Goal: Book appointment/travel/reservation

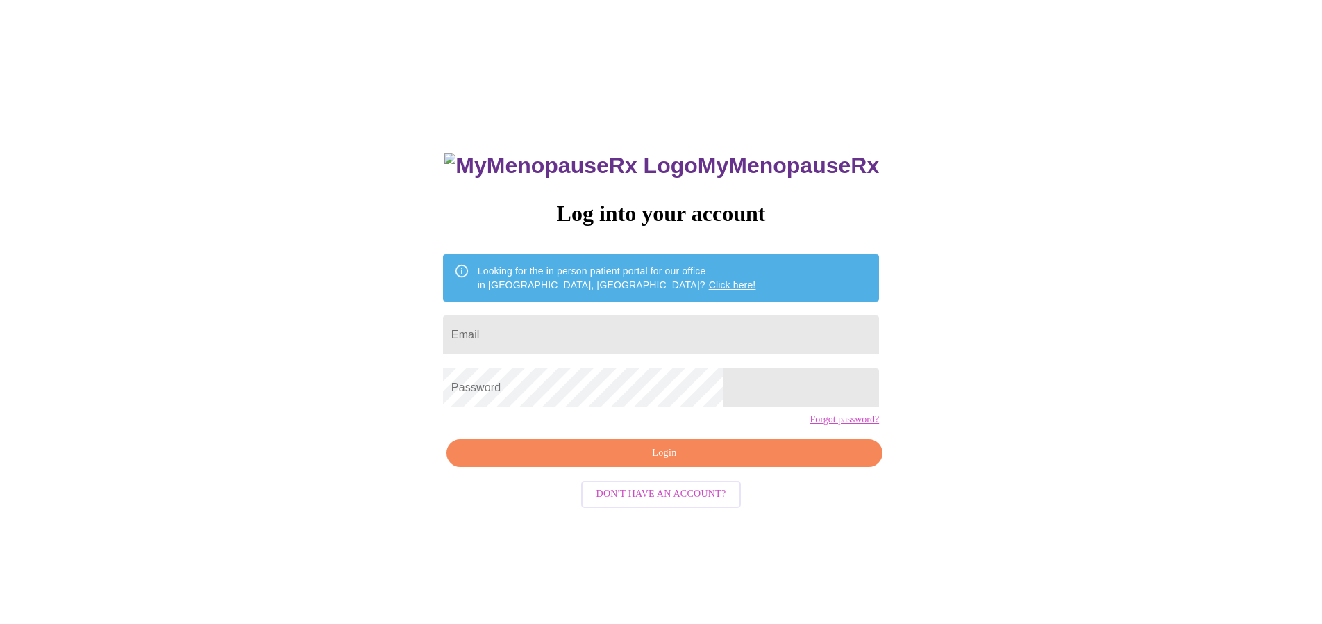
click at [593, 316] on input "Email" at bounding box center [661, 334] width 436 height 39
click at [591, 321] on input "Email" at bounding box center [661, 334] width 436 height 39
type input "[EMAIL_ADDRESS][DOMAIN_NAME]"
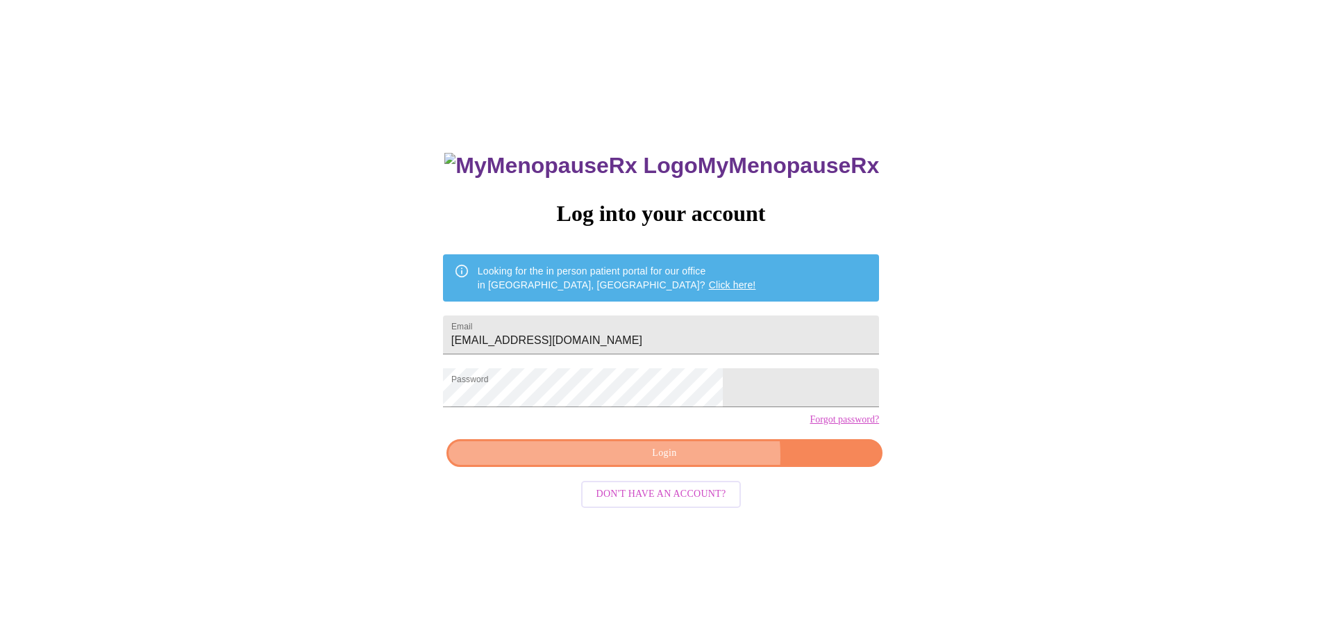
click at [692, 462] on span "Login" at bounding box center [665, 453] width 404 height 17
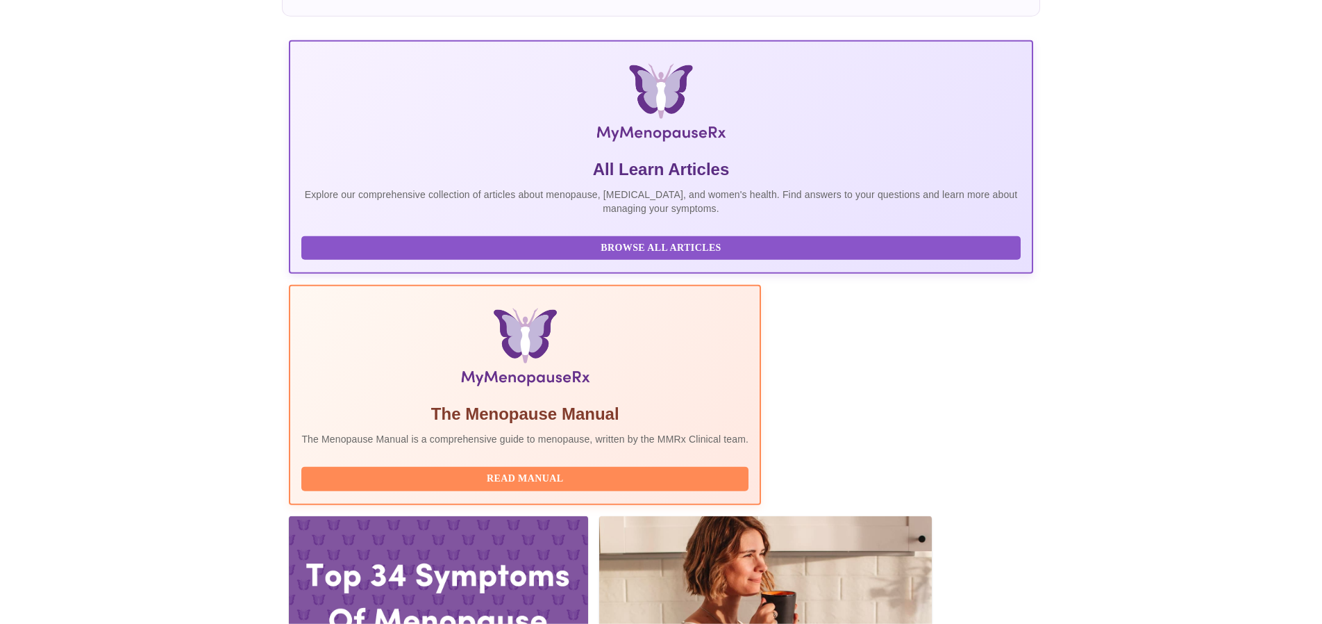
scroll to position [142, 0]
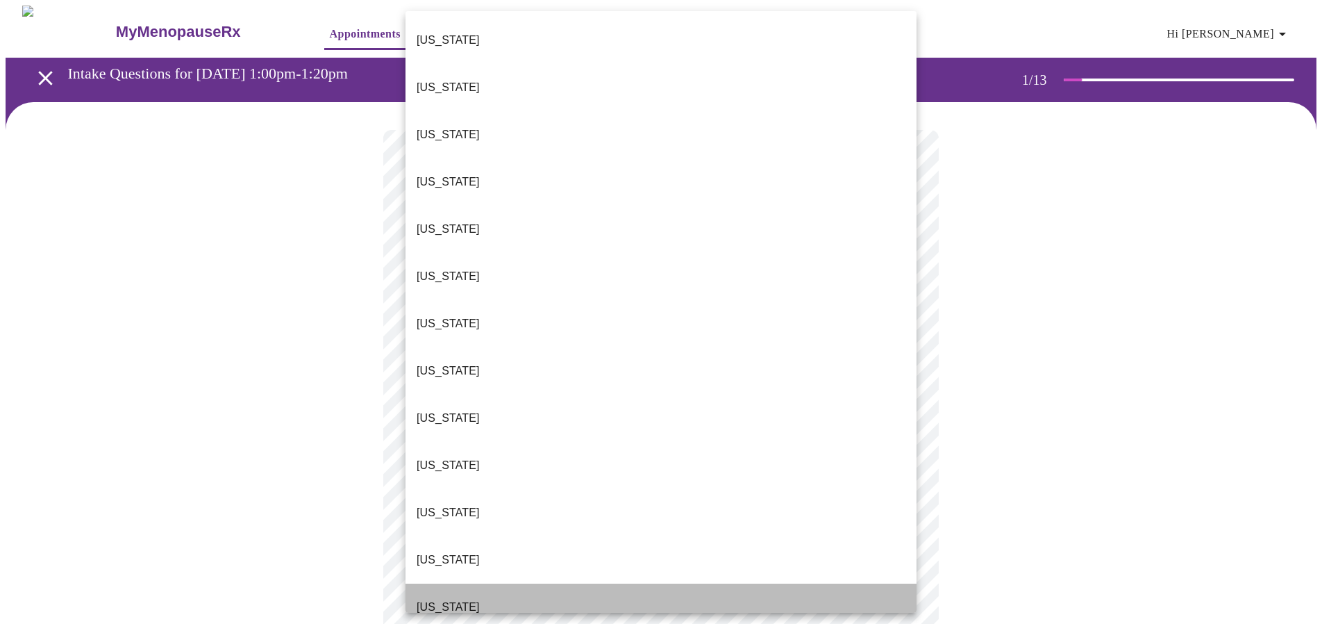
click at [456, 583] on li "[US_STATE]" at bounding box center [661, 606] width 511 height 47
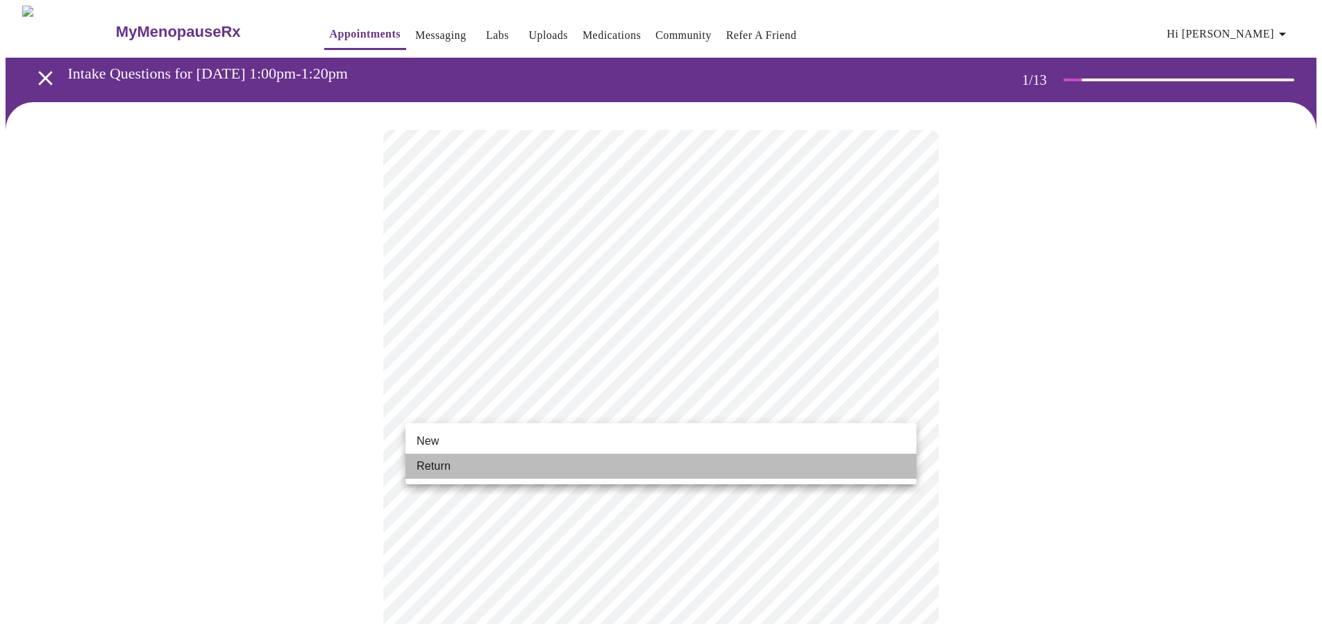
click at [487, 468] on li "Return" at bounding box center [661, 466] width 511 height 25
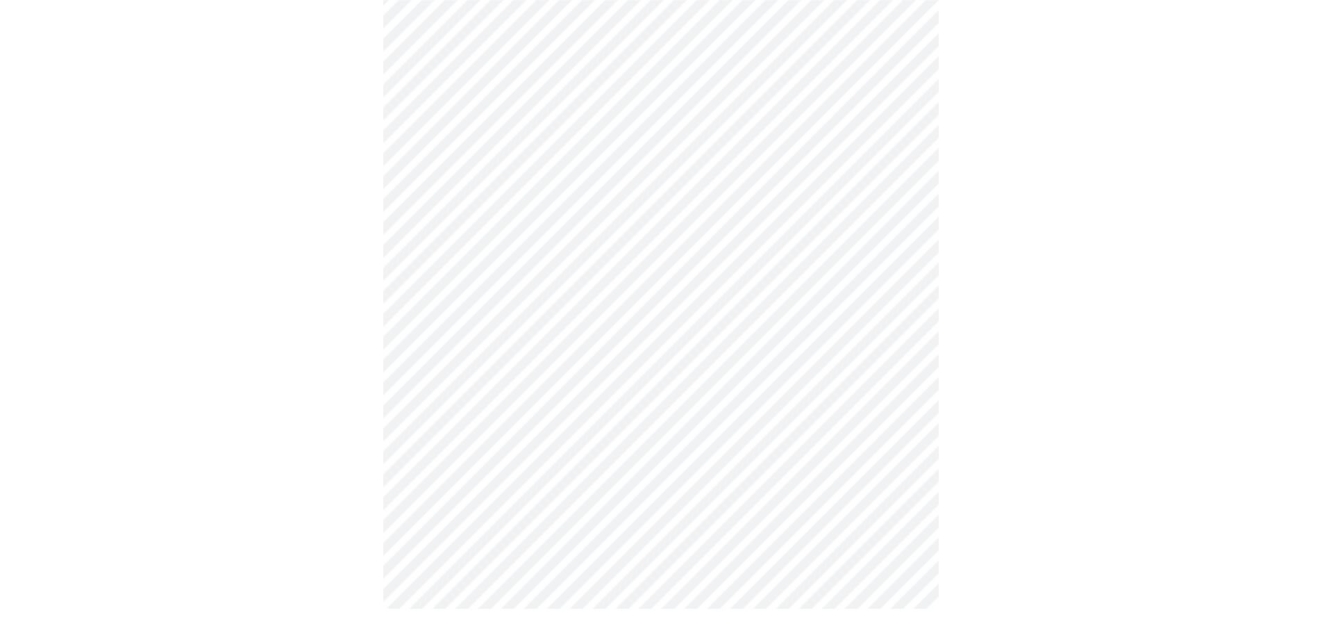
scroll to position [626, 0]
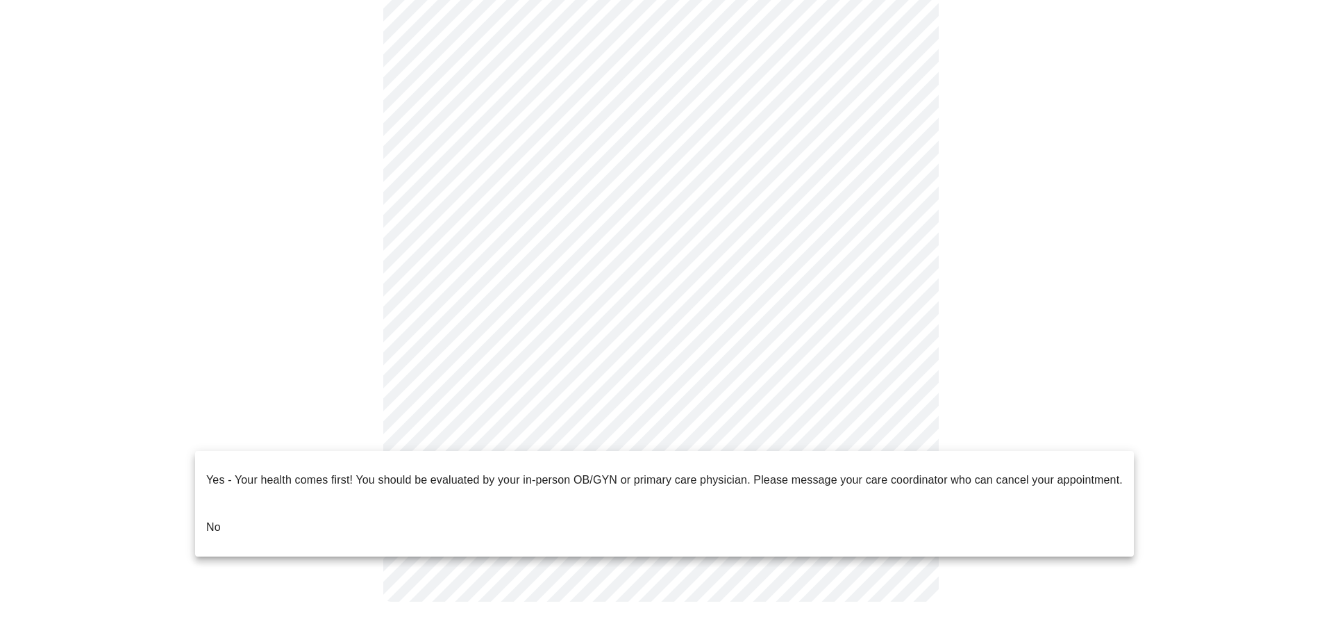
click at [494, 437] on body "MyMenopauseRx Appointments Messaging Labs Uploads Medications Community Refer a…" at bounding box center [661, 5] width 1311 height 1250
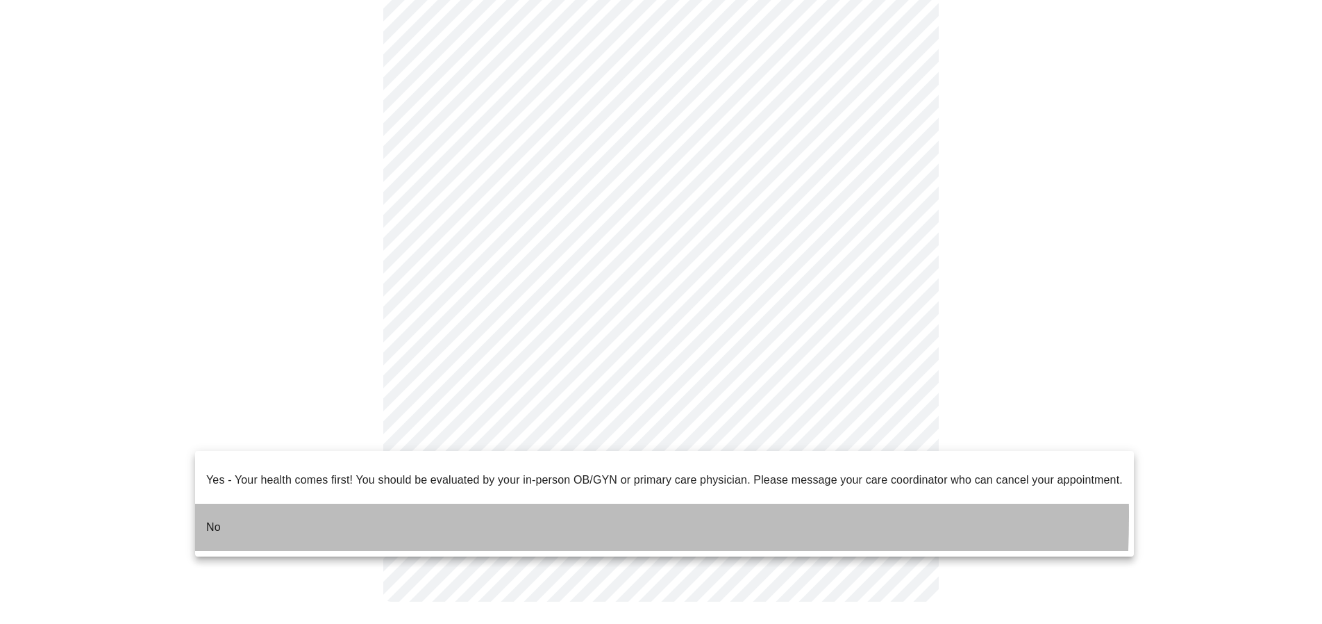
click at [254, 504] on li "No" at bounding box center [664, 527] width 939 height 47
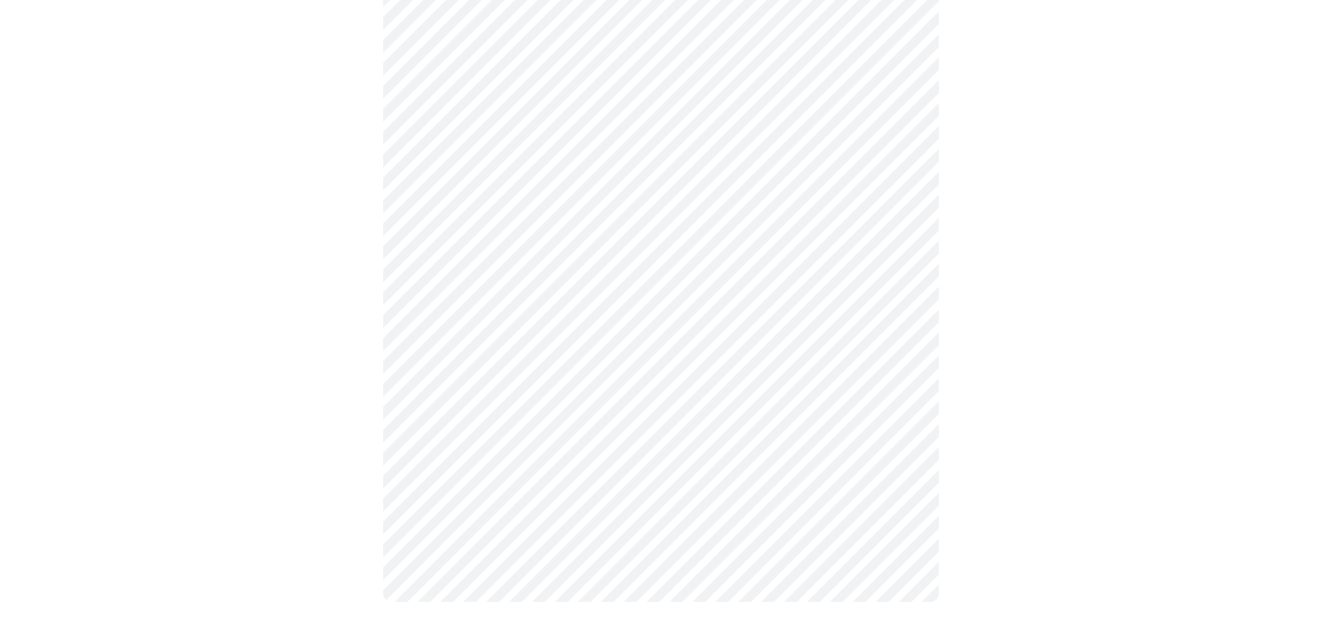
scroll to position [0, 0]
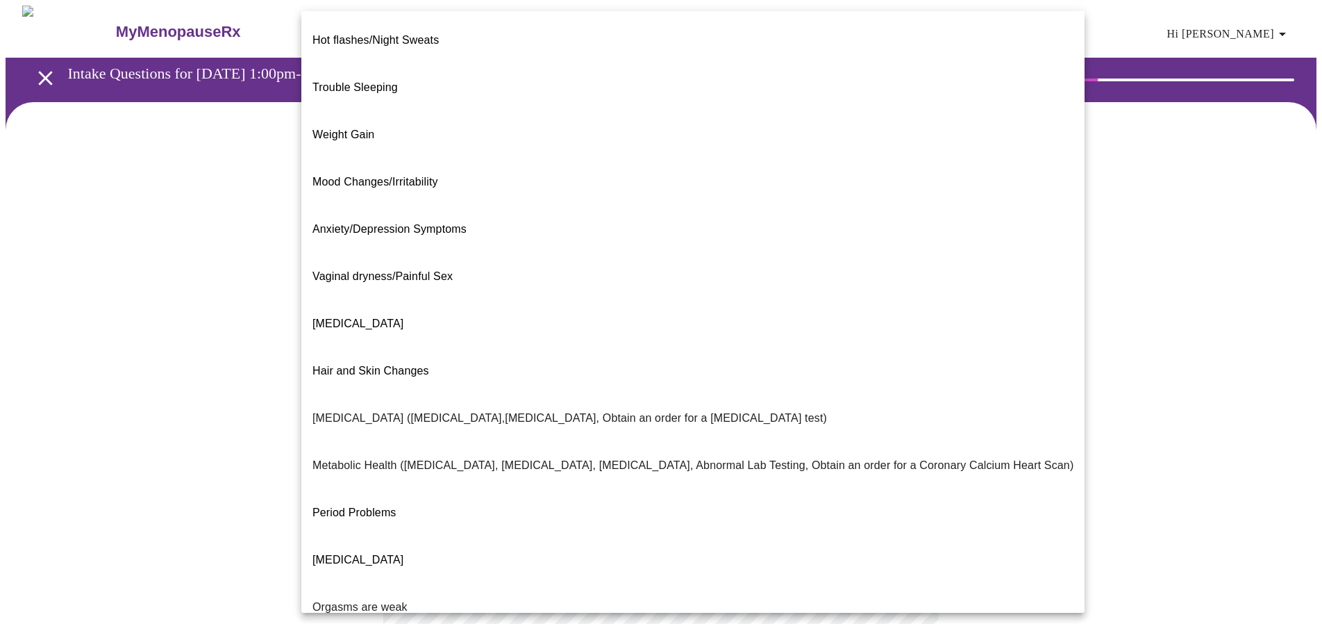
click at [576, 279] on body "MyMenopauseRx Appointments Messaging Labs Uploads Medications Community Refer a…" at bounding box center [661, 423] width 1311 height 835
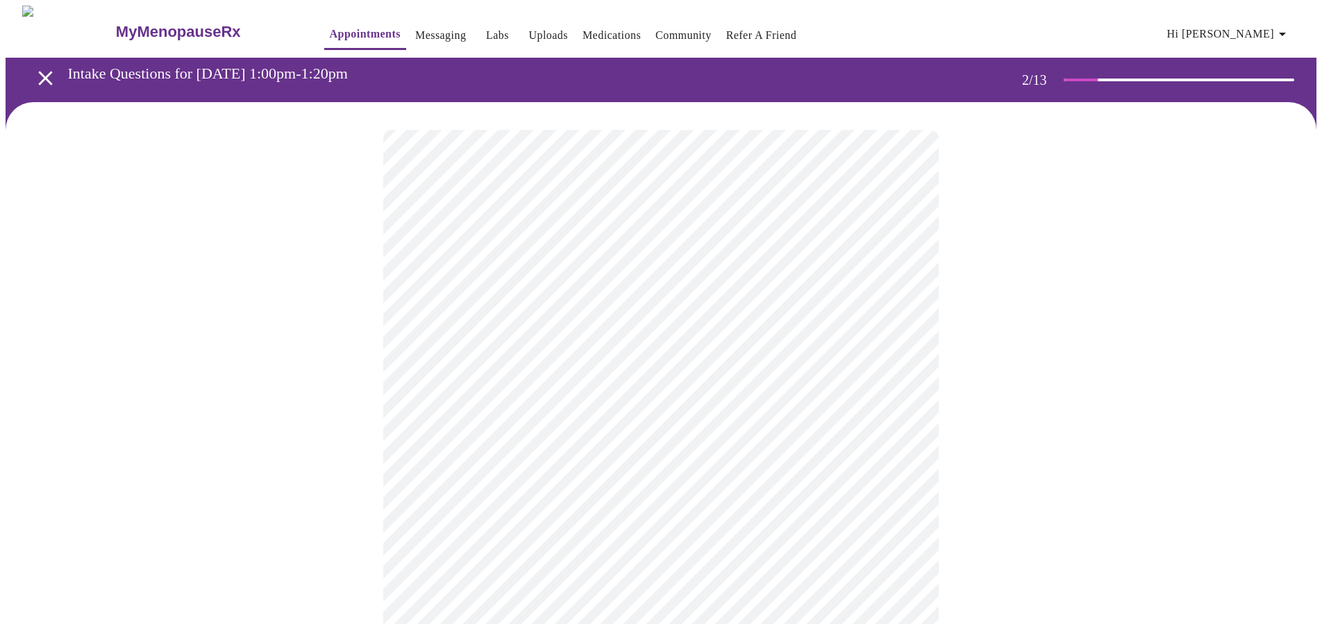
click at [458, 424] on body "MyMenopauseRx Appointments Messaging Labs Uploads Medications Community Refer a…" at bounding box center [661, 419] width 1311 height 827
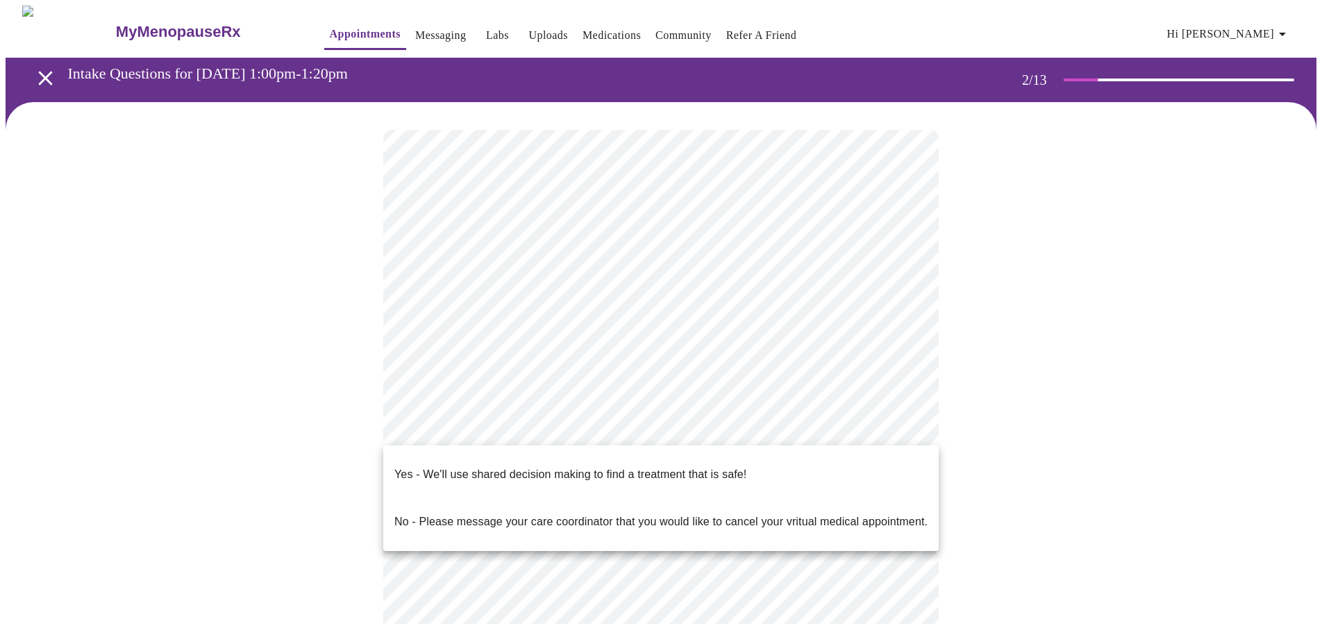
click at [454, 467] on p "Yes - We'll use shared decision making to find a treatment that is safe!" at bounding box center [571, 474] width 352 height 17
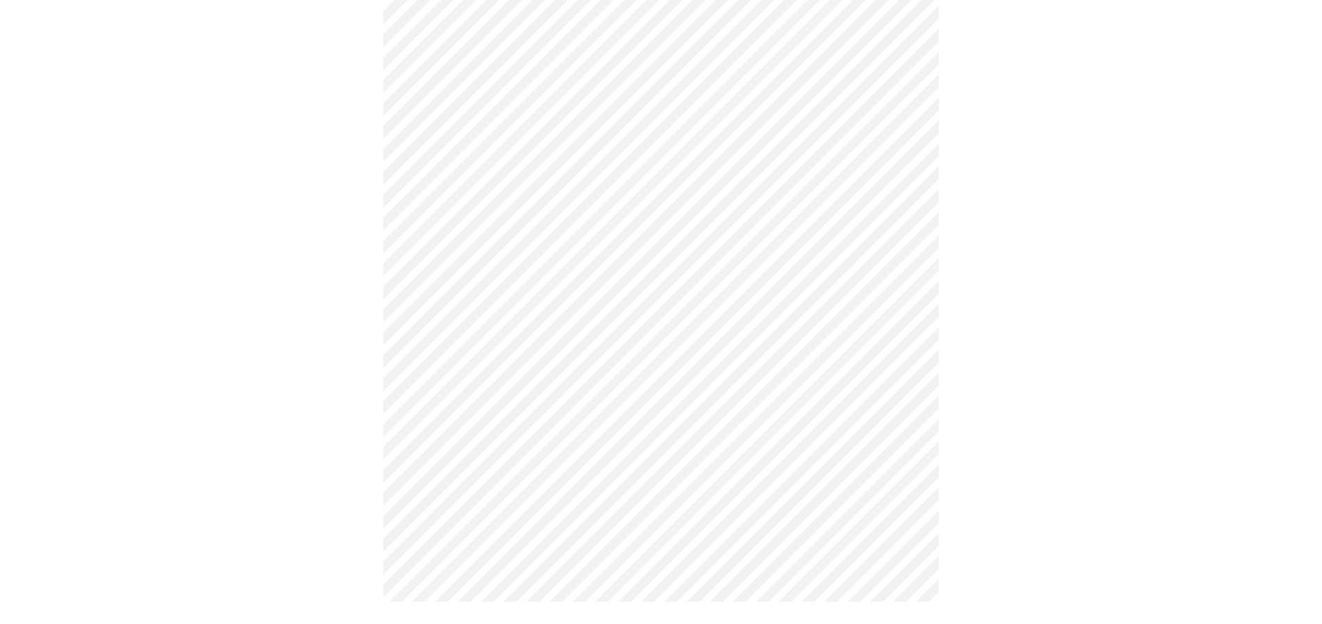
scroll to position [0, 0]
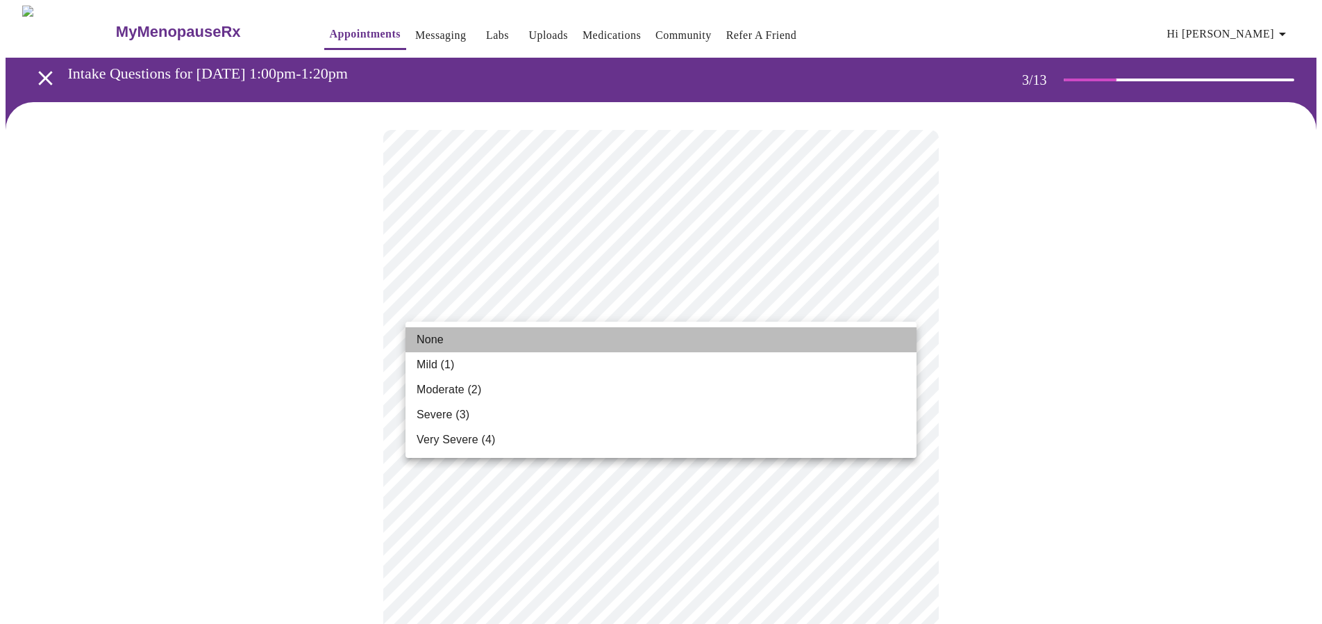
click at [457, 338] on li "None" at bounding box center [661, 339] width 511 height 25
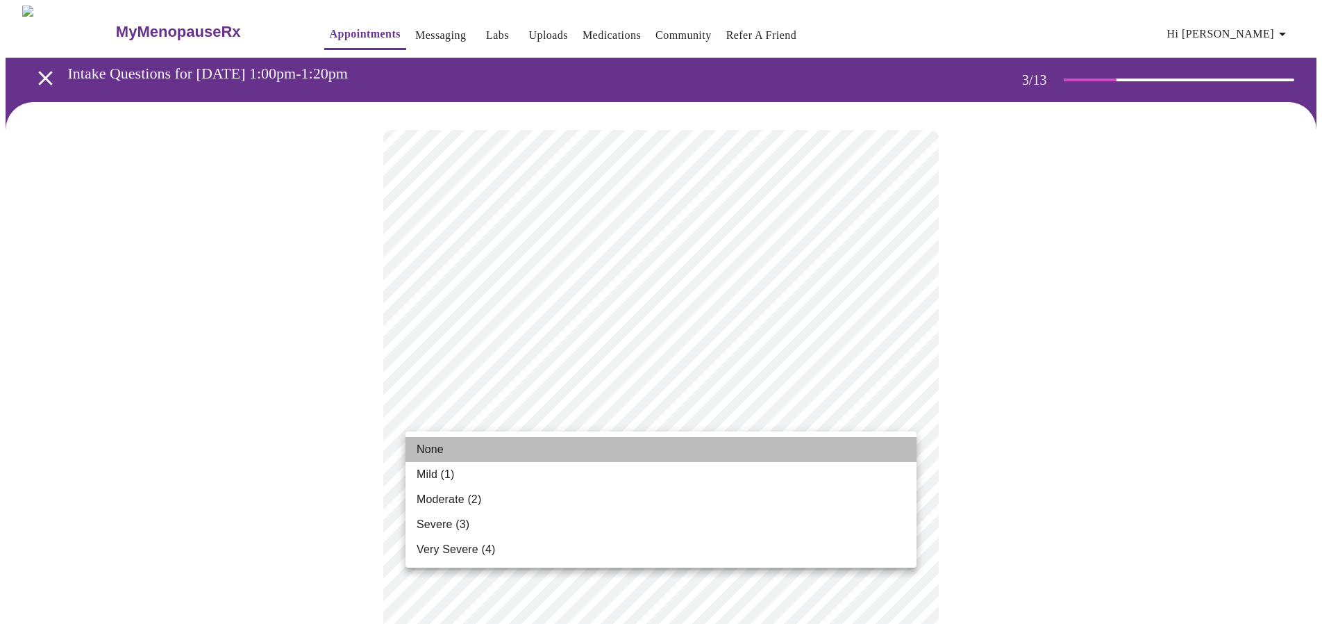
click at [450, 449] on li "None" at bounding box center [661, 449] width 511 height 25
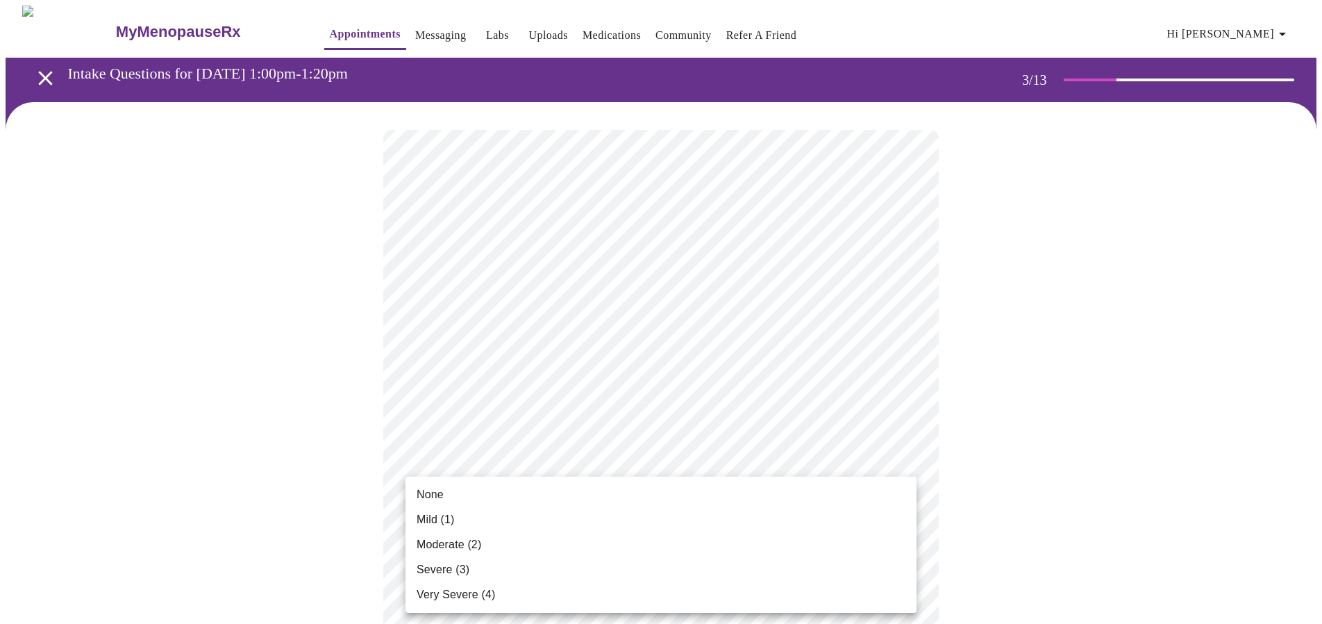
click at [444, 499] on li "None" at bounding box center [661, 494] width 511 height 25
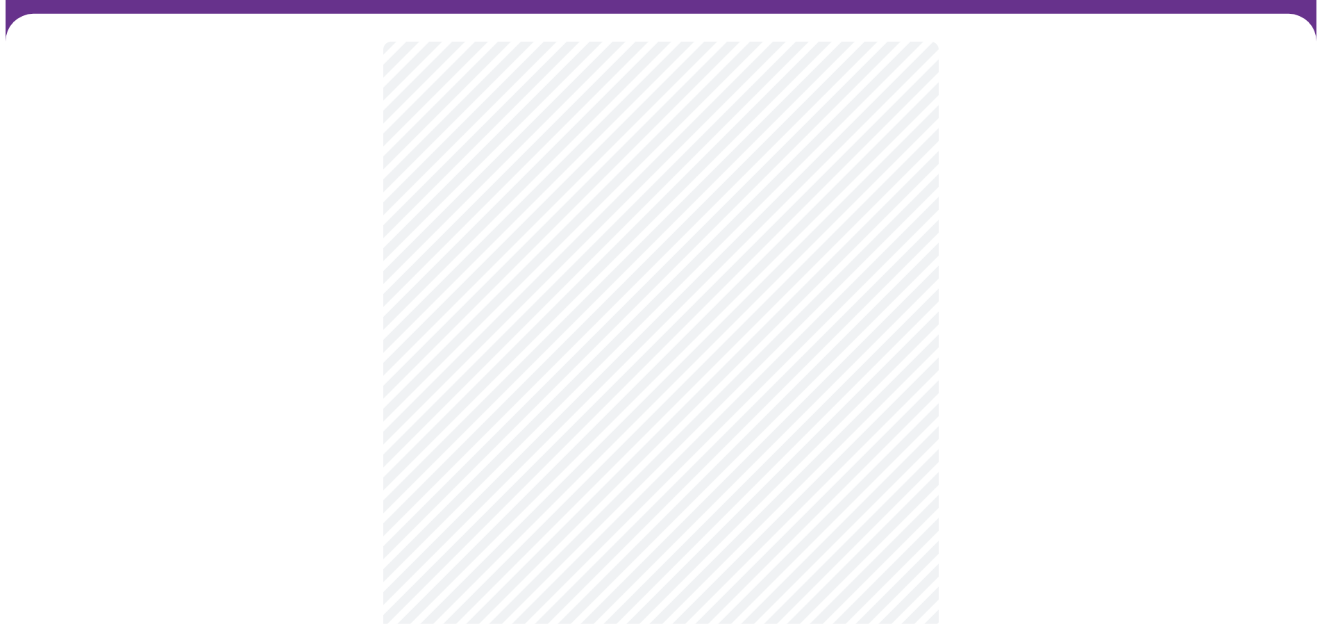
scroll to position [142, 0]
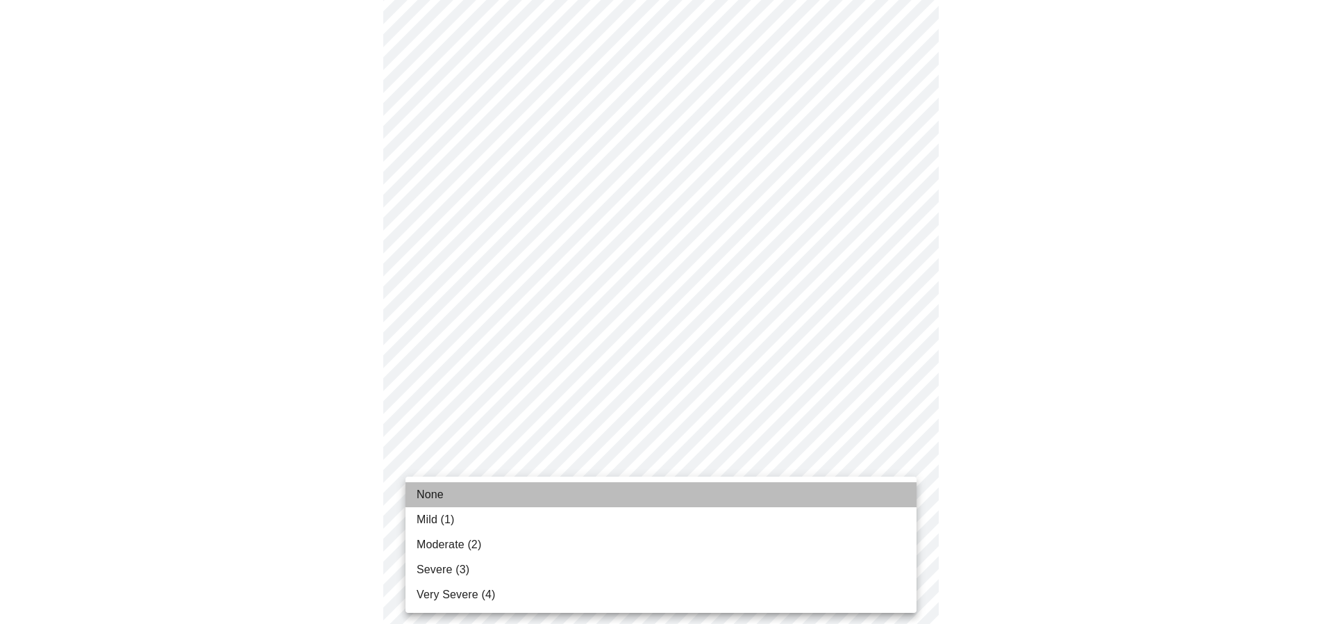
click at [440, 494] on span "None" at bounding box center [430, 494] width 27 height 17
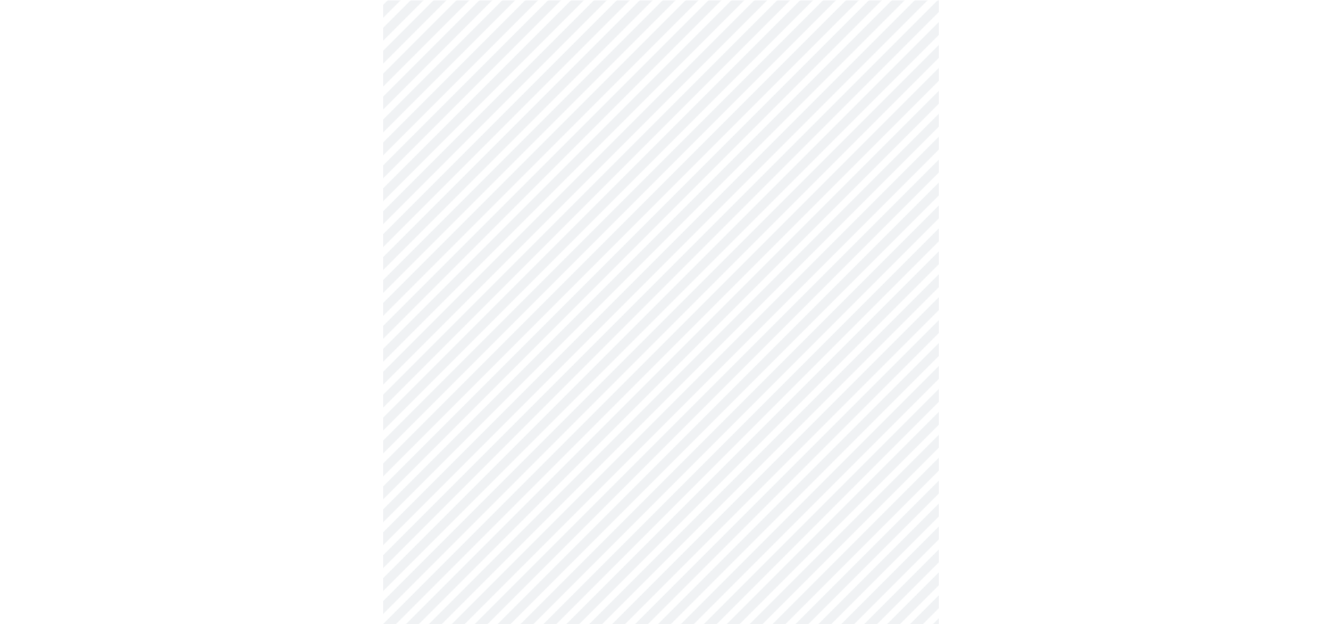
scroll to position [283, 0]
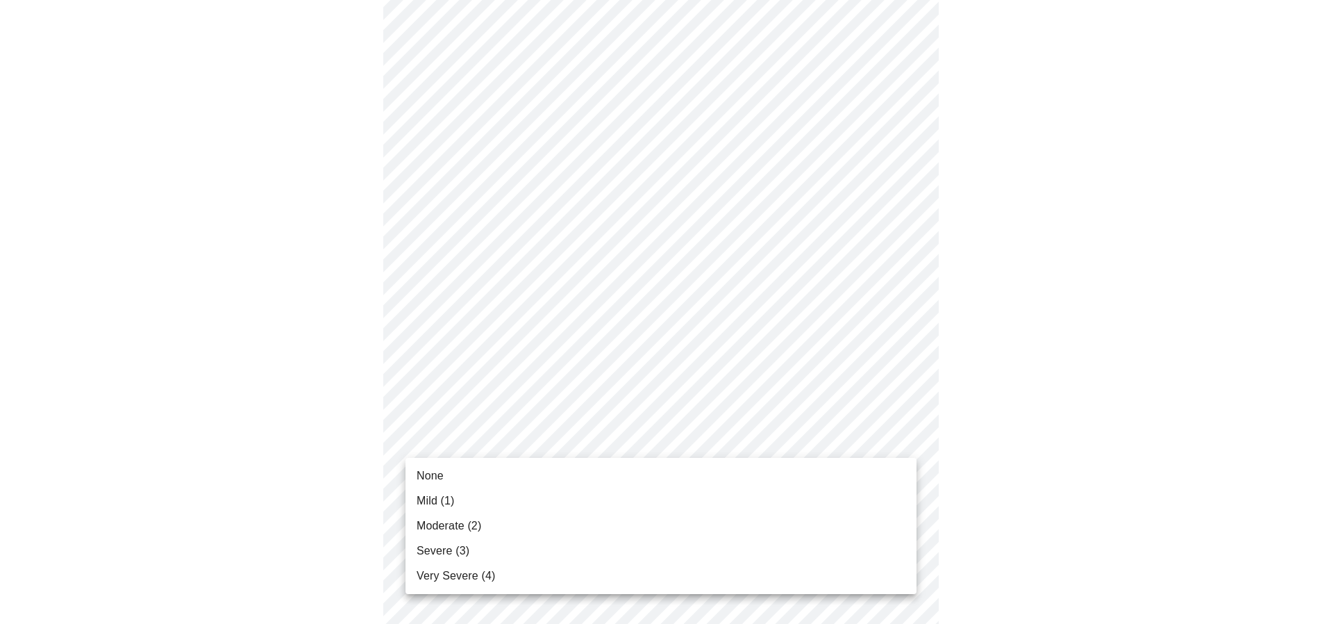
click at [459, 454] on body "MyMenopauseRx Appointments Messaging Labs Uploads Medications Community Refer a…" at bounding box center [661, 607] width 1311 height 1770
click at [447, 479] on li "None" at bounding box center [661, 475] width 511 height 25
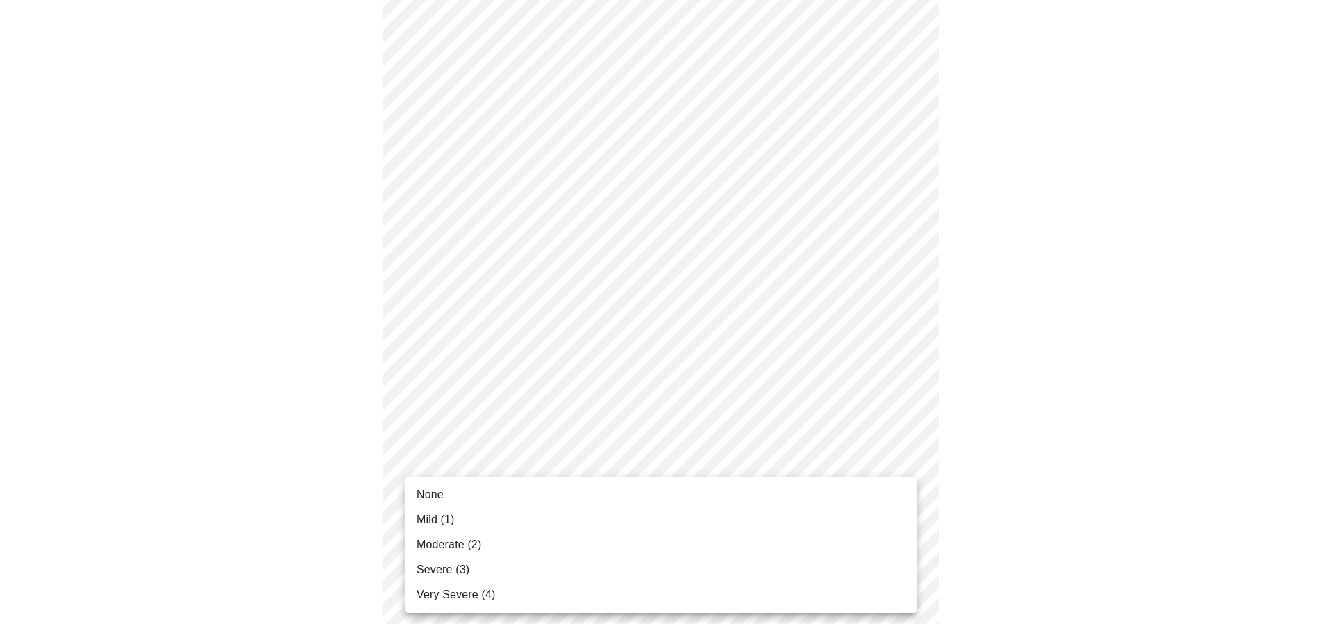
click at [464, 527] on body "MyMenopauseRx Appointments Messaging Labs Uploads Medications Community Refer a…" at bounding box center [661, 597] width 1311 height 1750
click at [451, 494] on li "None" at bounding box center [661, 494] width 511 height 25
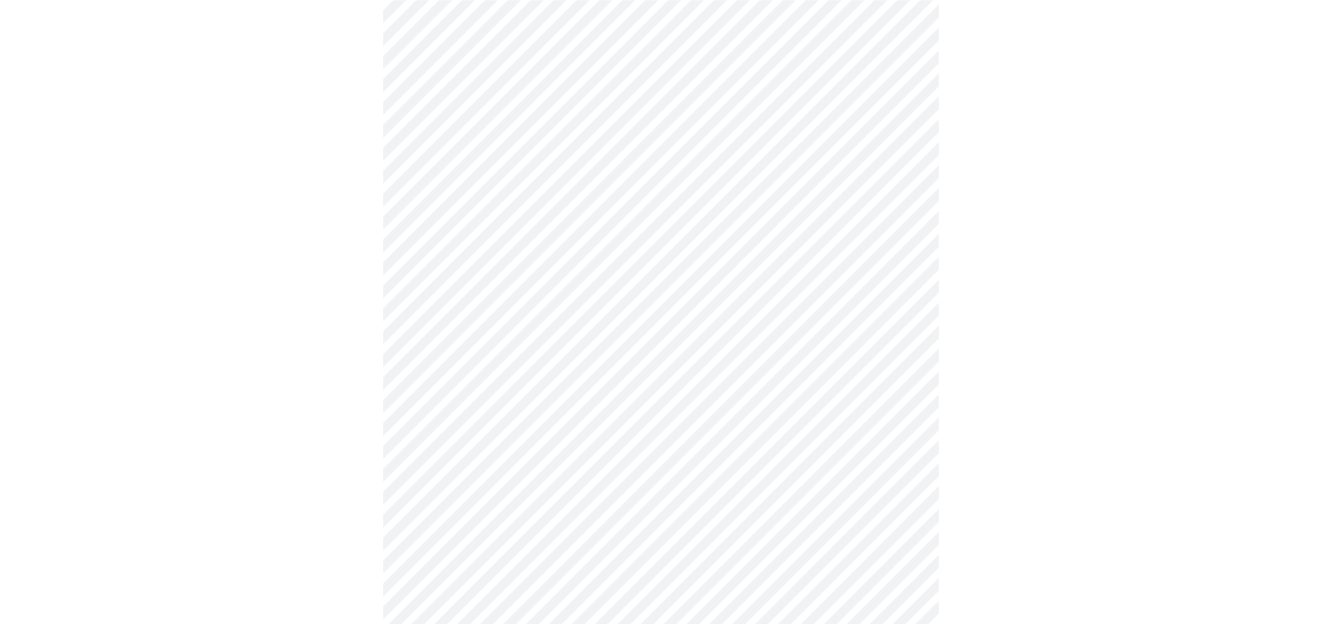
scroll to position [425, 0]
click at [451, 494] on body "MyMenopauseRx Appointments Messaging Labs Uploads Medications Community Refer a…" at bounding box center [661, 445] width 1311 height 1731
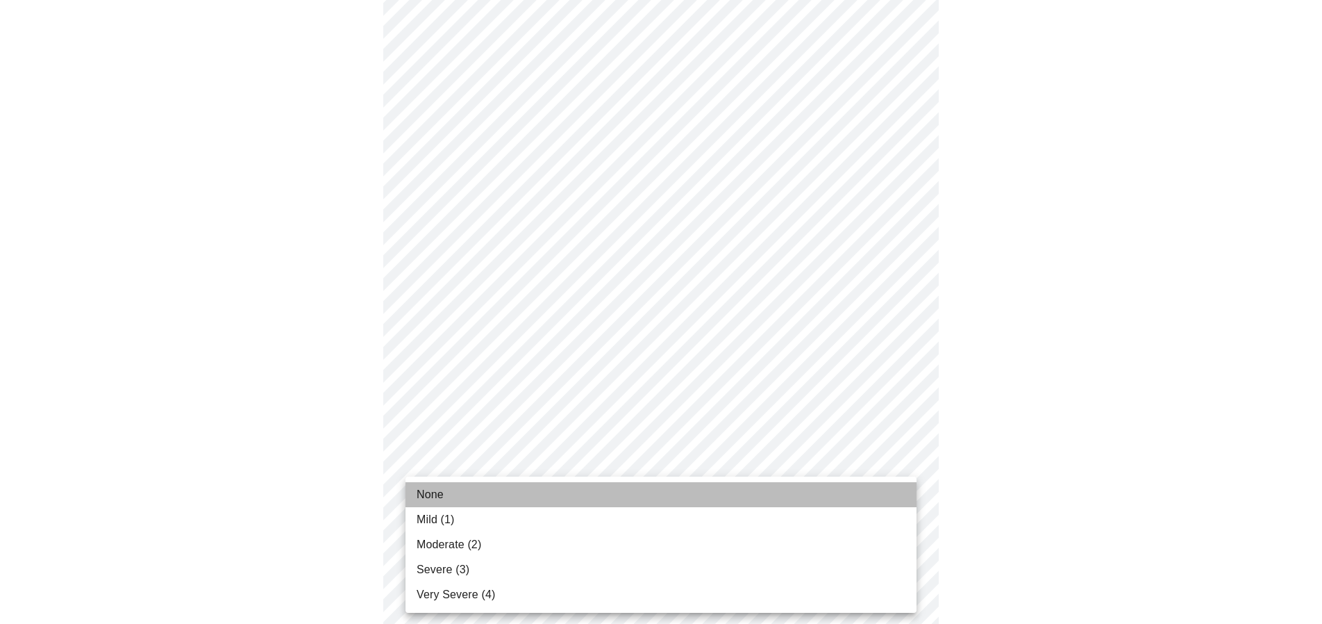
click at [449, 497] on li "None" at bounding box center [661, 494] width 511 height 25
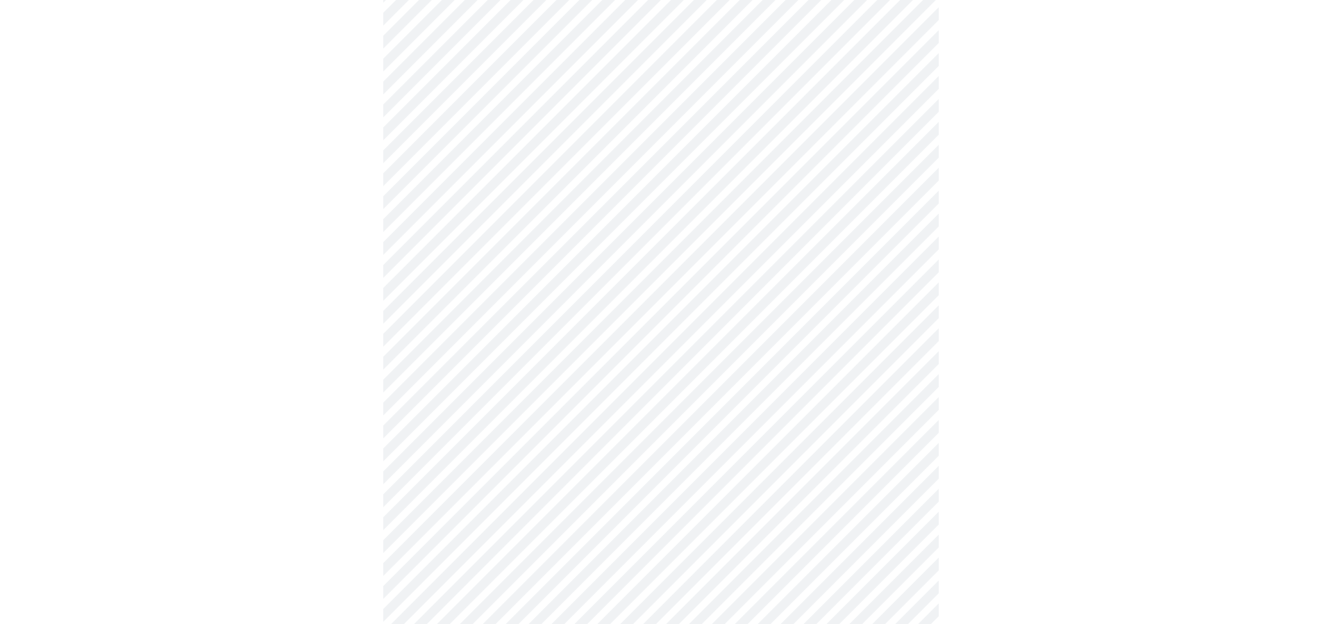
scroll to position [708, 0]
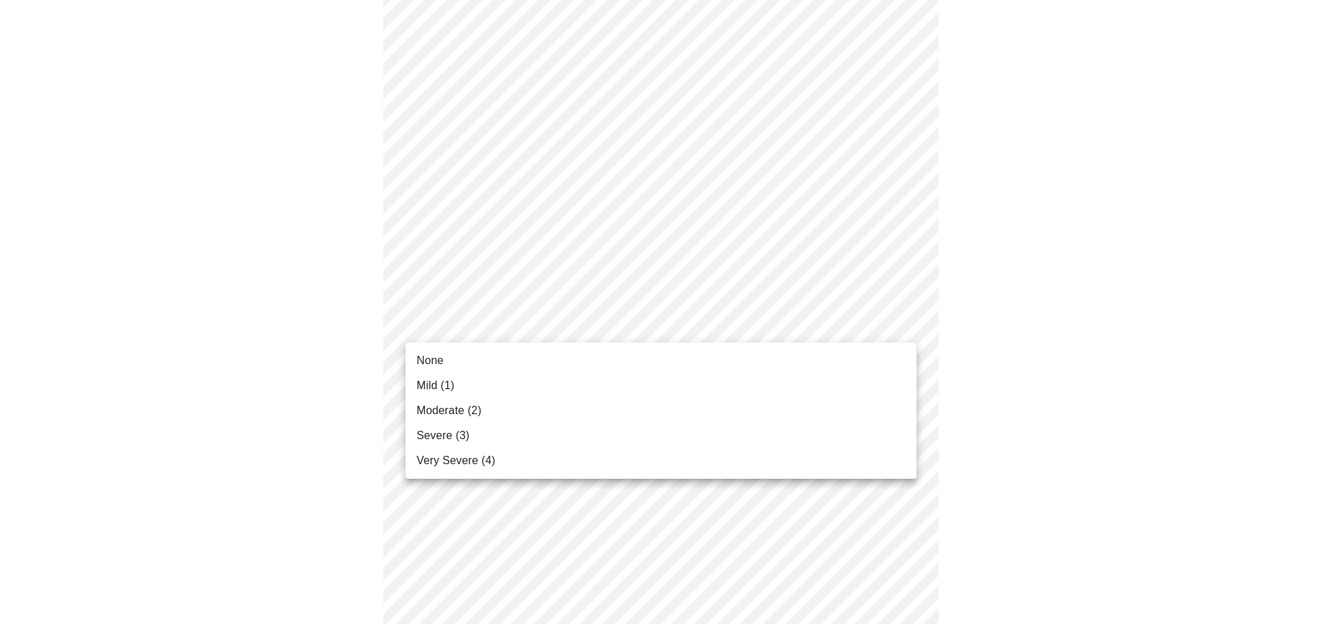
click at [495, 319] on body "MyMenopauseRx Appointments Messaging Labs Uploads Medications Community Refer a…" at bounding box center [661, 152] width 1311 height 1711
click at [449, 367] on li "None" at bounding box center [661, 360] width 511 height 25
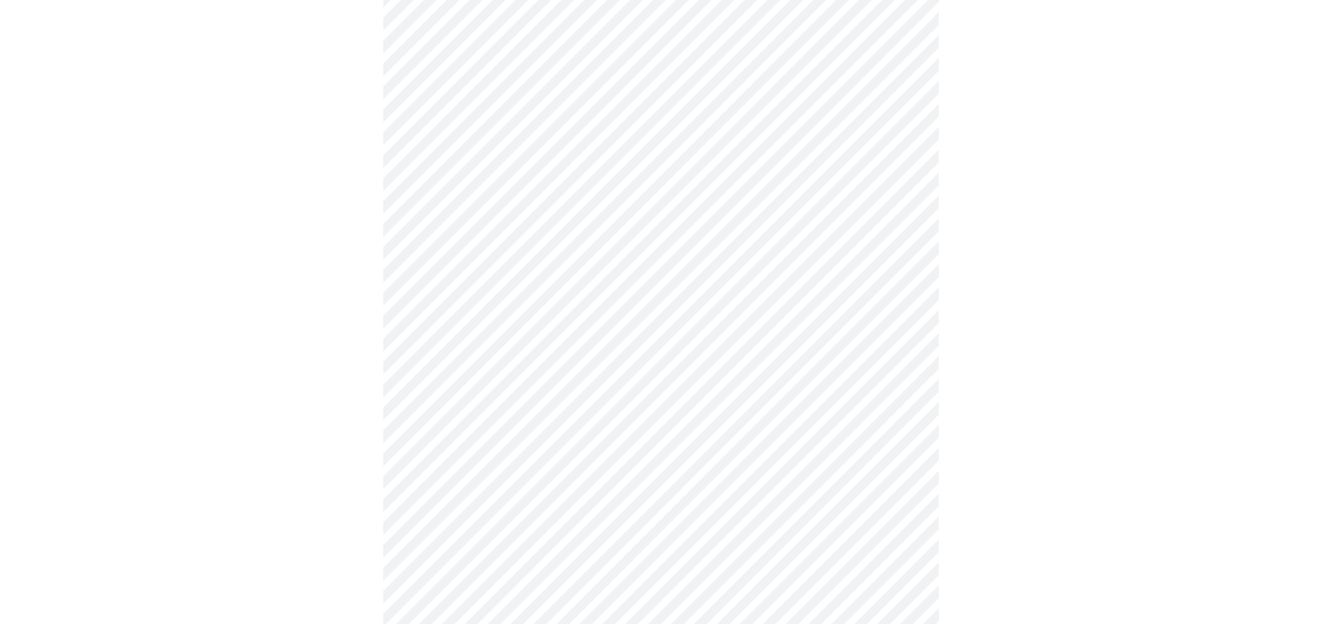
click at [457, 429] on body "MyMenopauseRx Appointments Messaging Labs Uploads Medications Community Refer a…" at bounding box center [661, 143] width 1311 height 1692
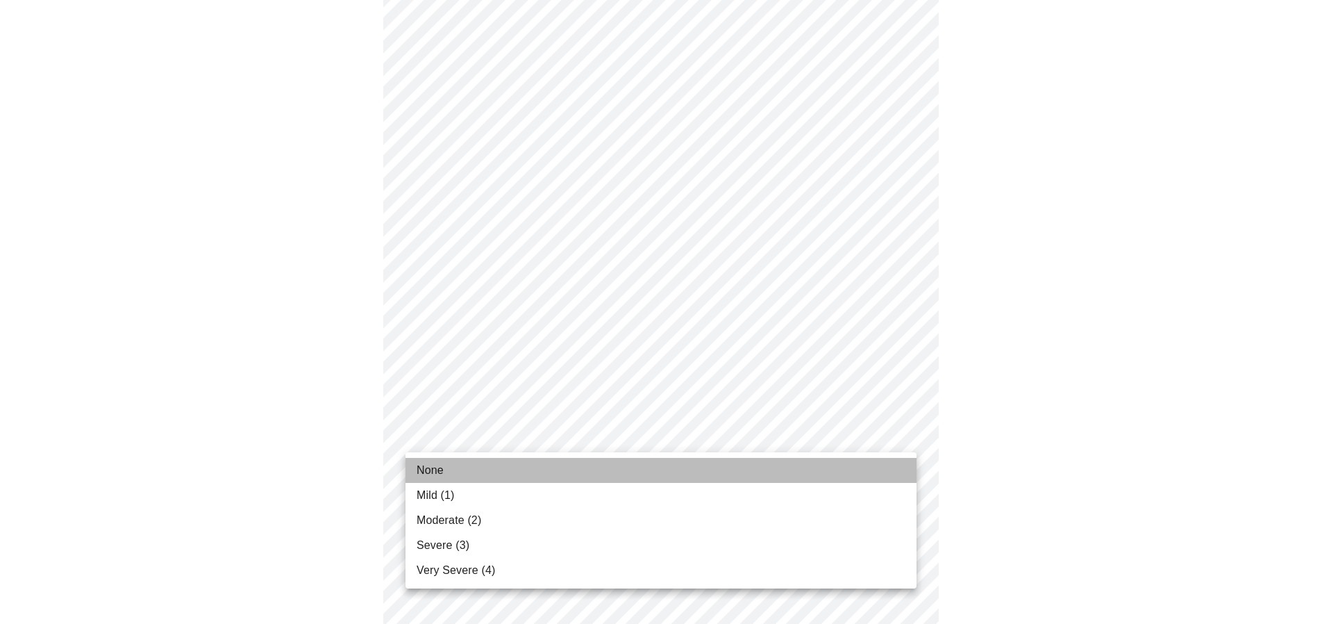
click at [441, 470] on span "None" at bounding box center [430, 470] width 27 height 17
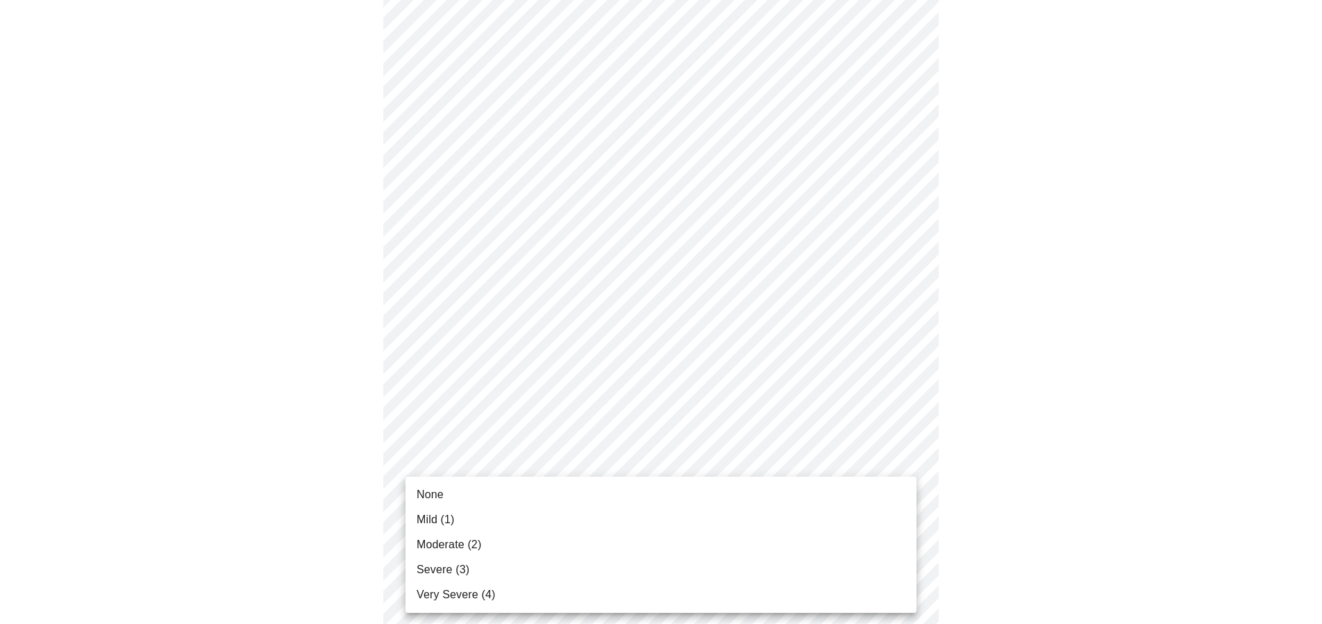
click at [459, 541] on body "MyMenopauseRx Appointments Messaging Labs Uploads Medications Community Refer a…" at bounding box center [661, 133] width 1311 height 1672
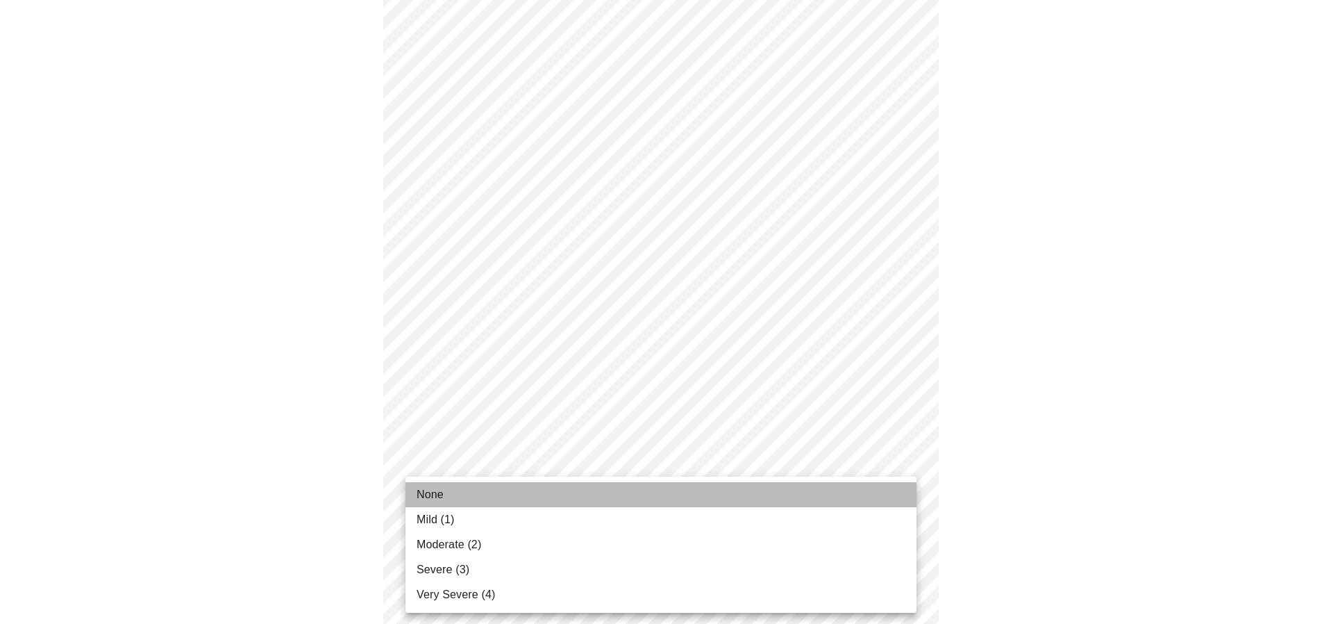
click at [439, 495] on span "None" at bounding box center [430, 494] width 27 height 17
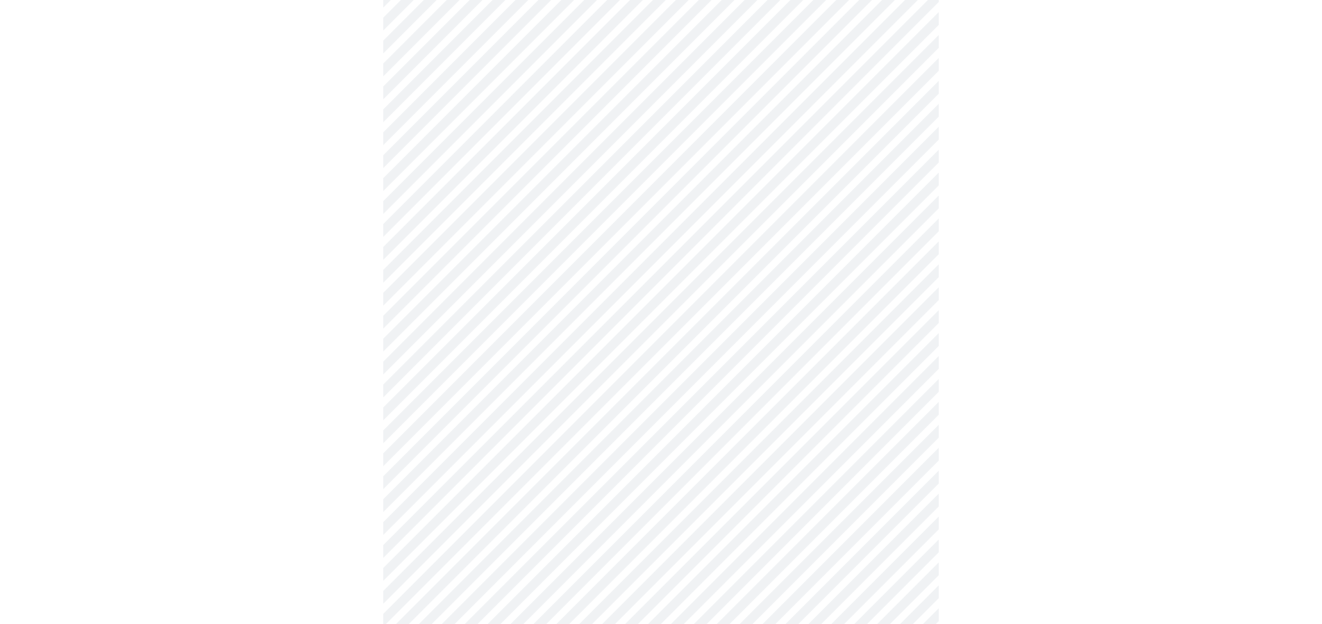
scroll to position [921, 0]
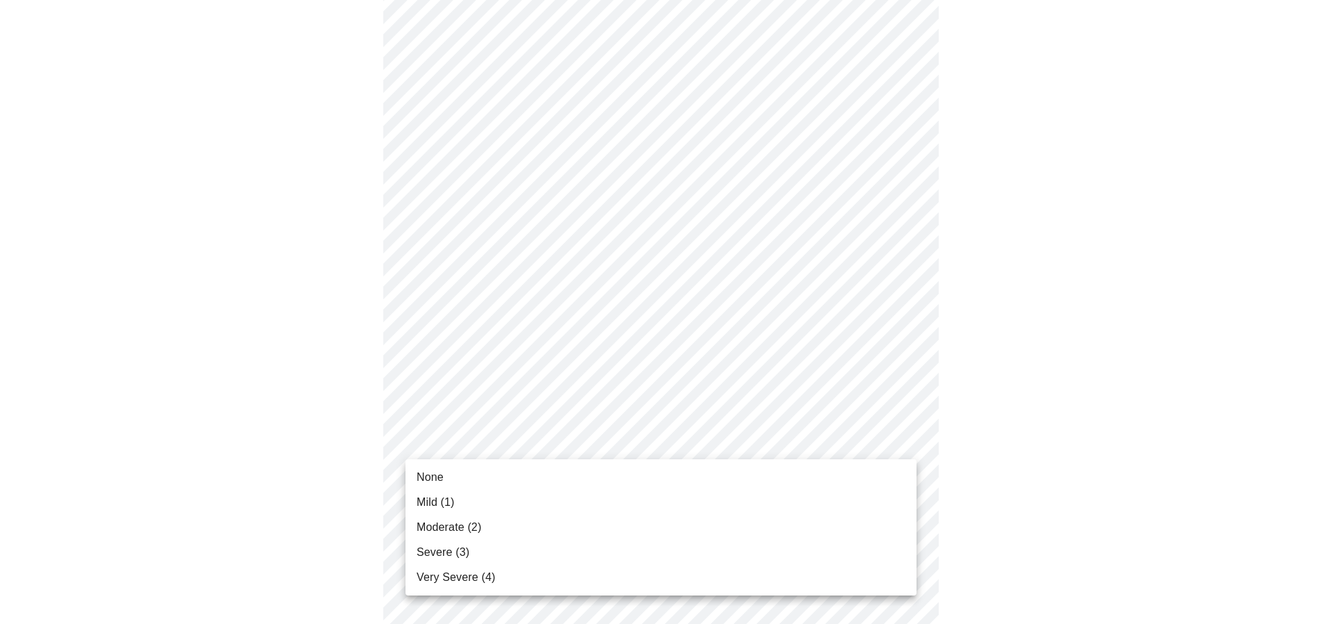
click at [433, 474] on span "None" at bounding box center [430, 477] width 27 height 17
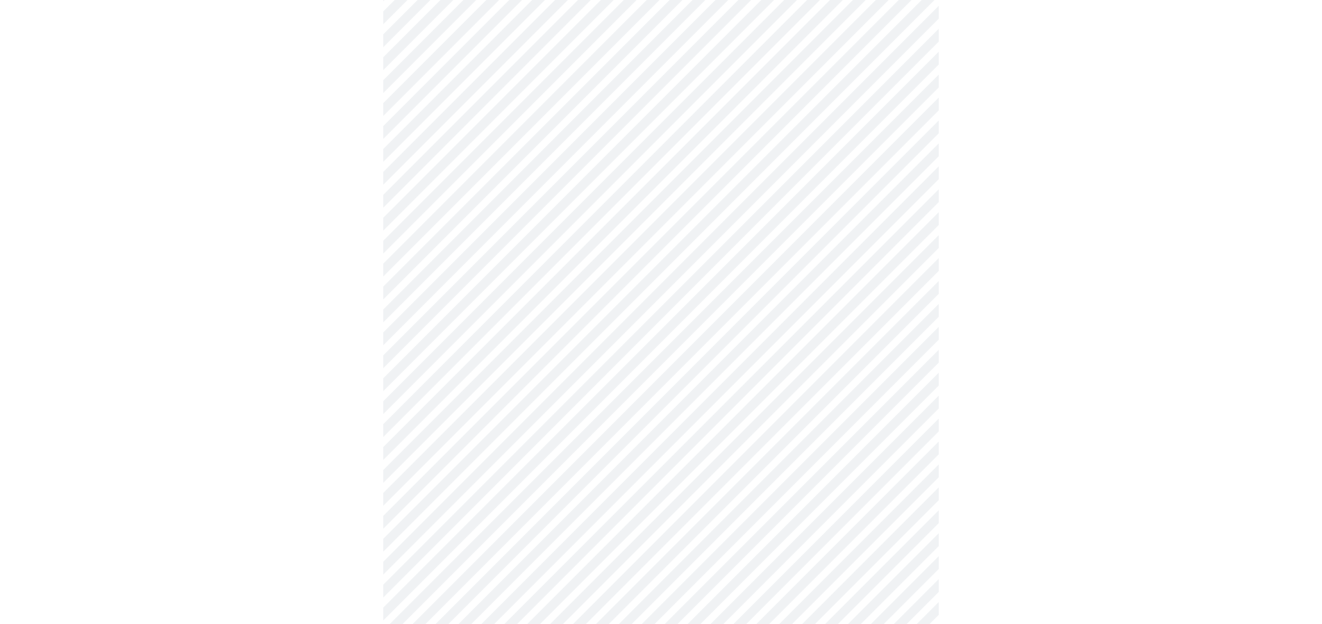
scroll to position [425, 0]
click at [540, 350] on body "MyMenopauseRx Appointments Messaging Labs Uploads Medications Community Refer a…" at bounding box center [661, 237] width 1311 height 1315
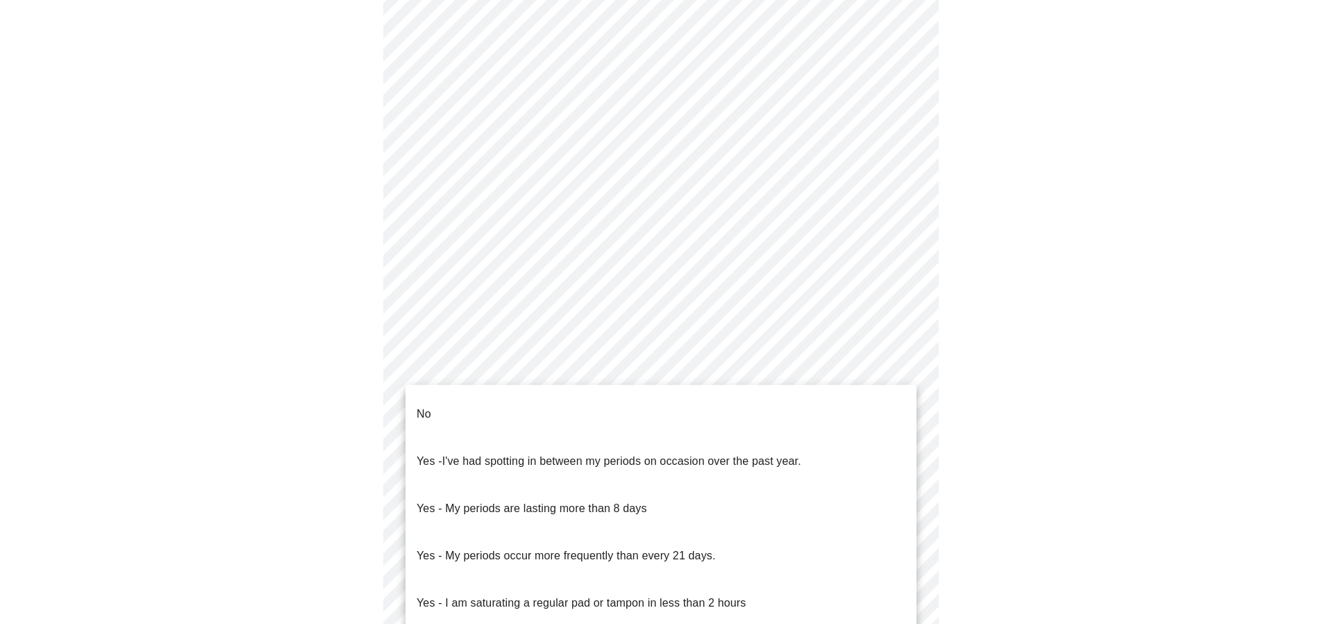
click at [479, 416] on li "No" at bounding box center [661, 413] width 511 height 47
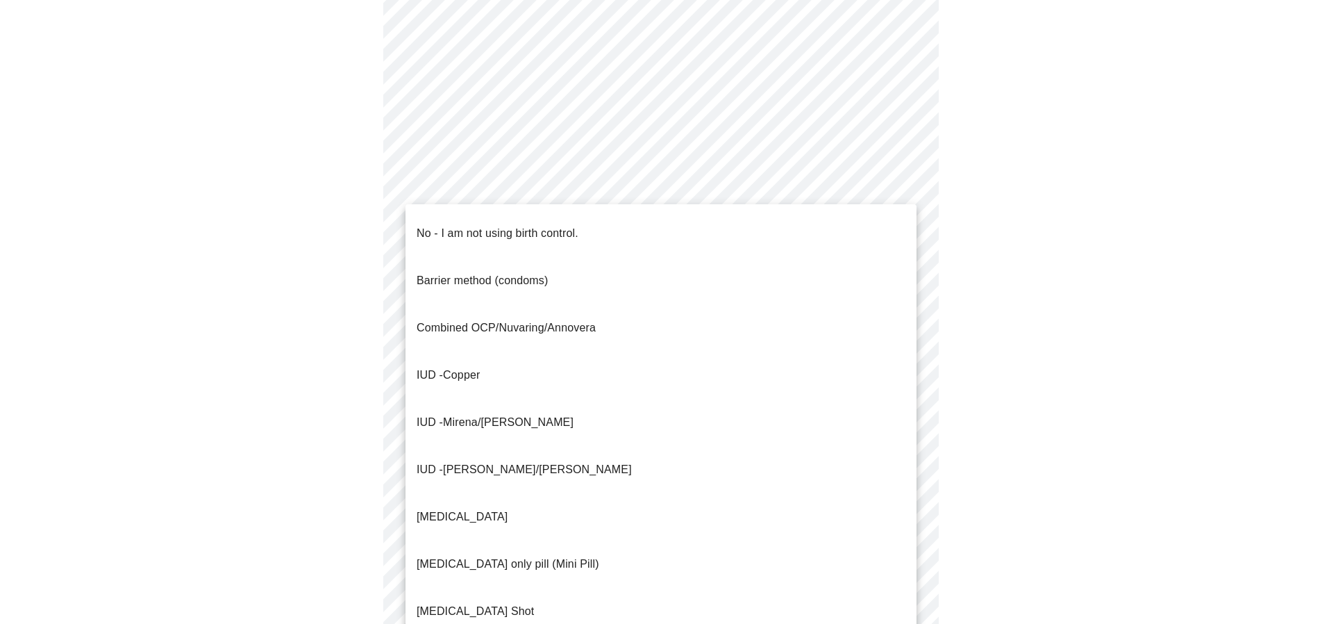
click at [479, 462] on body "MyMenopauseRx Appointments Messaging Labs Uploads Medications Community Refer a…" at bounding box center [661, 233] width 1311 height 1306
click at [456, 229] on p "No - I am not using birth control." at bounding box center [498, 233] width 162 height 17
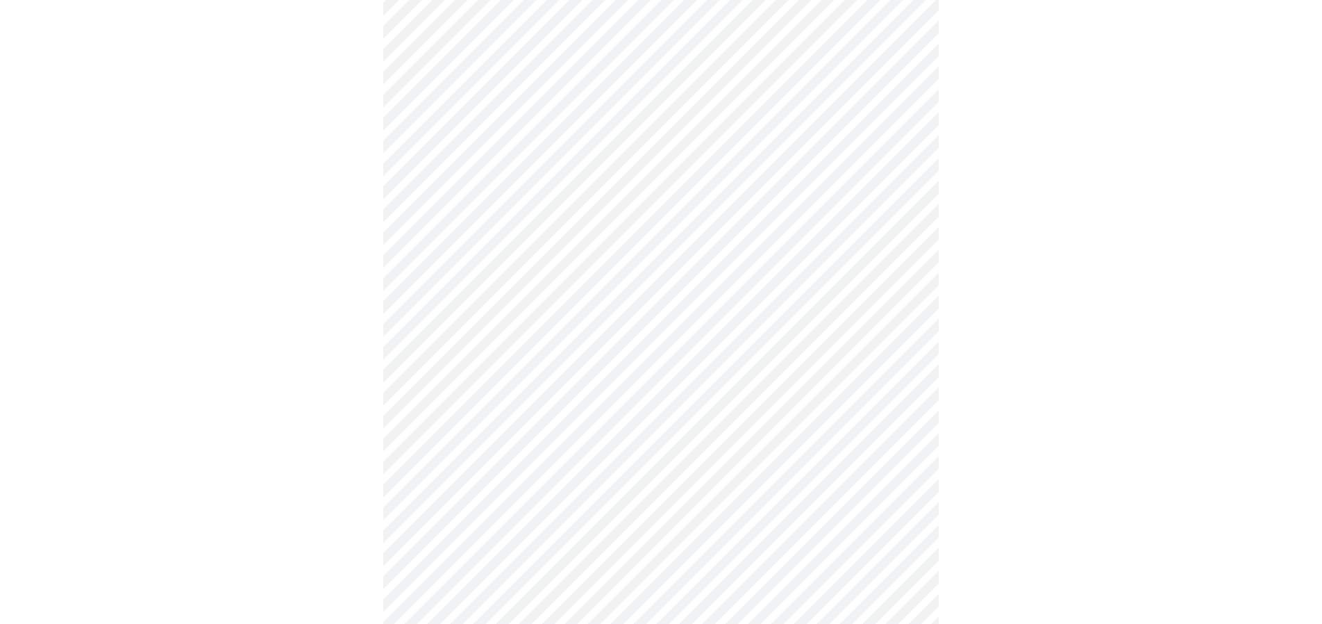
scroll to position [496, 0]
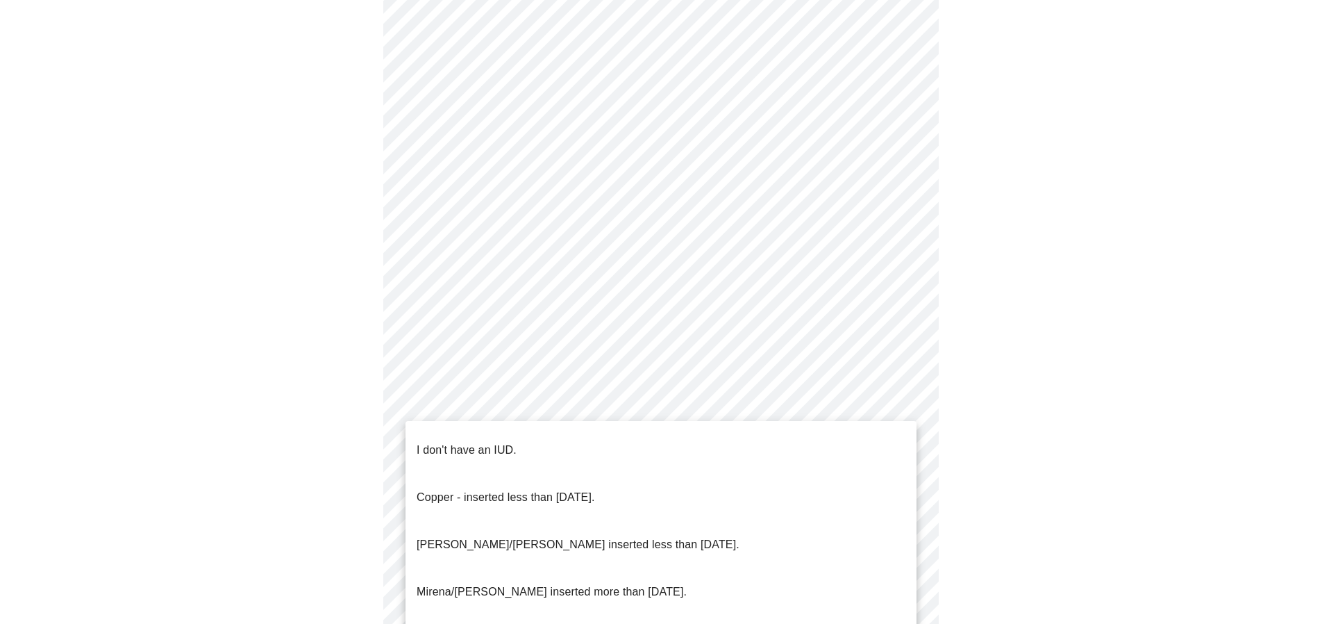
click at [512, 492] on body "MyMenopauseRx Appointments Messaging Labs Uploads Medications Community Refer a…" at bounding box center [661, 159] width 1311 height 1298
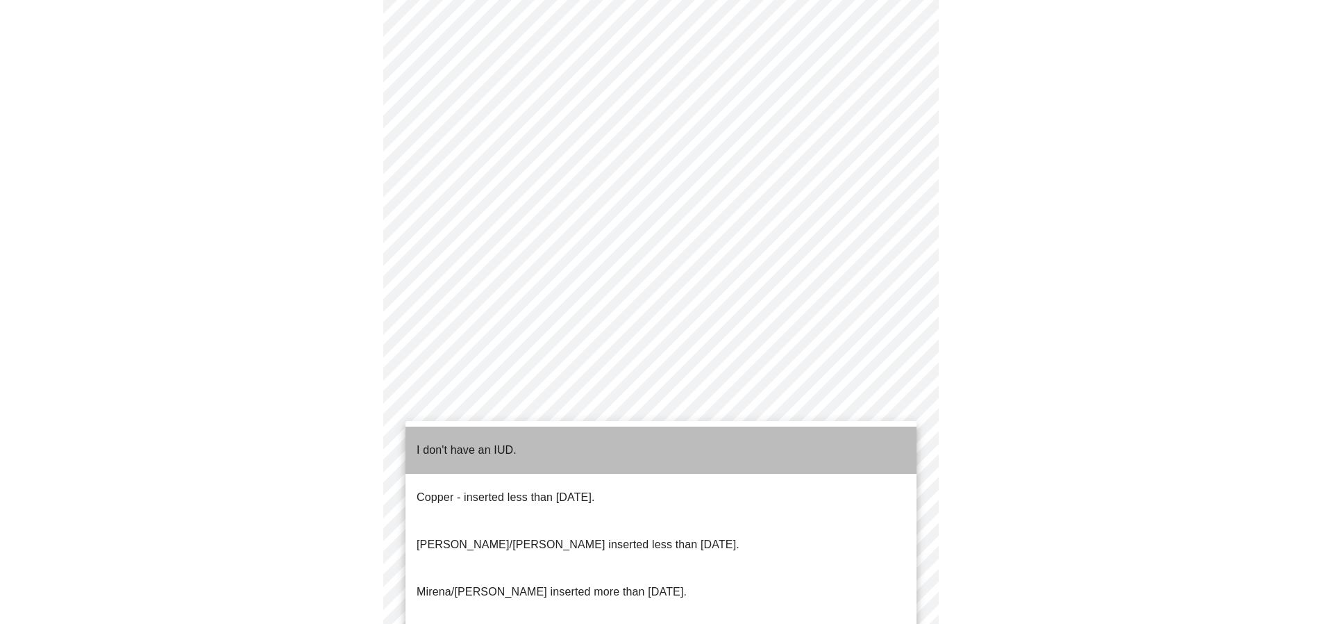
click at [468, 442] on p "I don't have an IUD." at bounding box center [467, 450] width 100 height 17
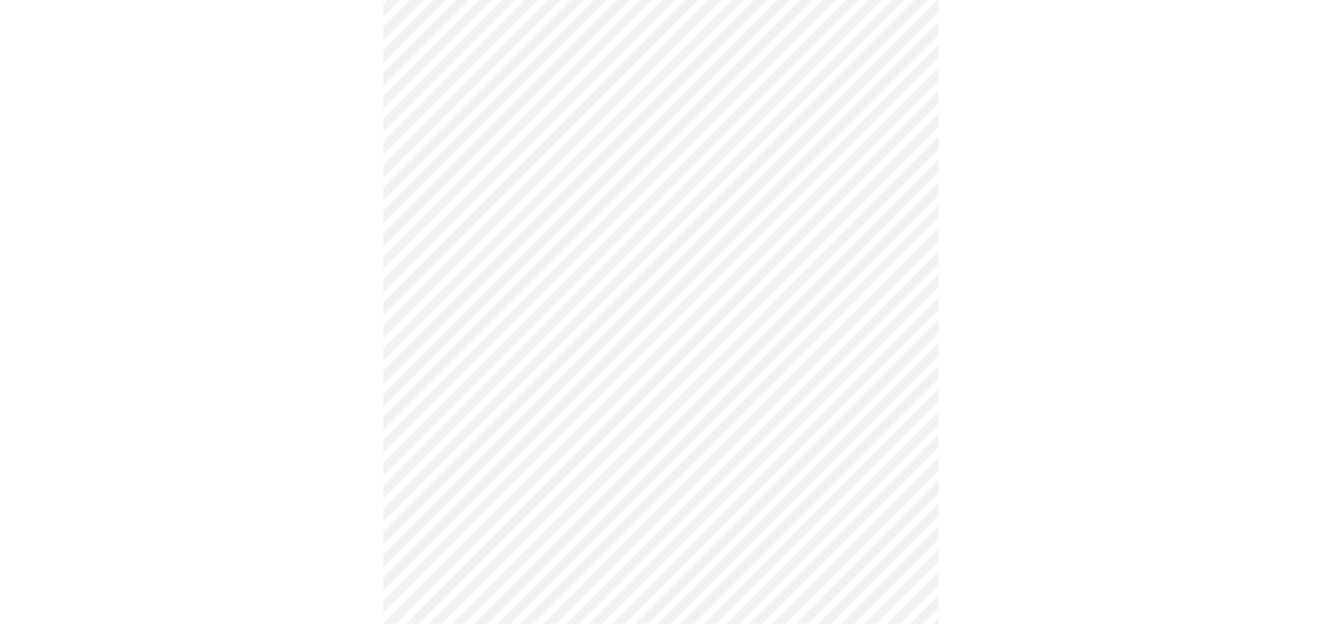
scroll to position [638, 0]
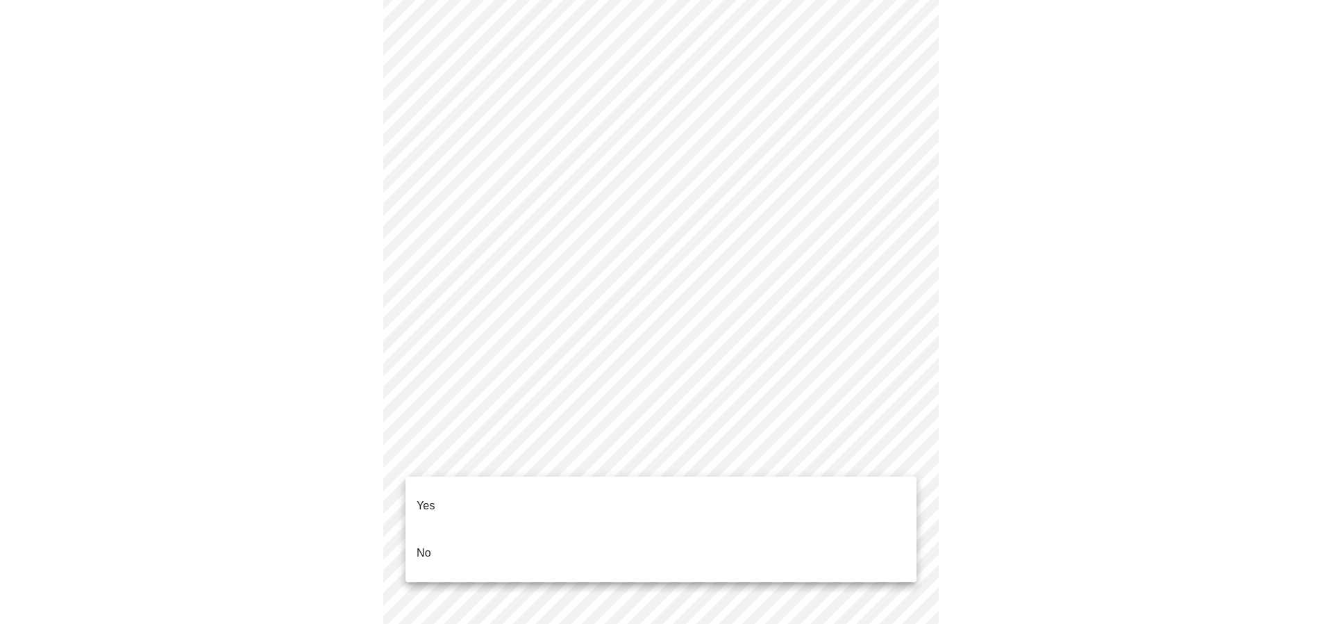
click at [471, 449] on body "MyMenopauseRx Appointments Messaging Labs Uploads Medications Community Refer a…" at bounding box center [661, 13] width 1311 height 1290
click at [438, 495] on li "Yes" at bounding box center [661, 505] width 511 height 47
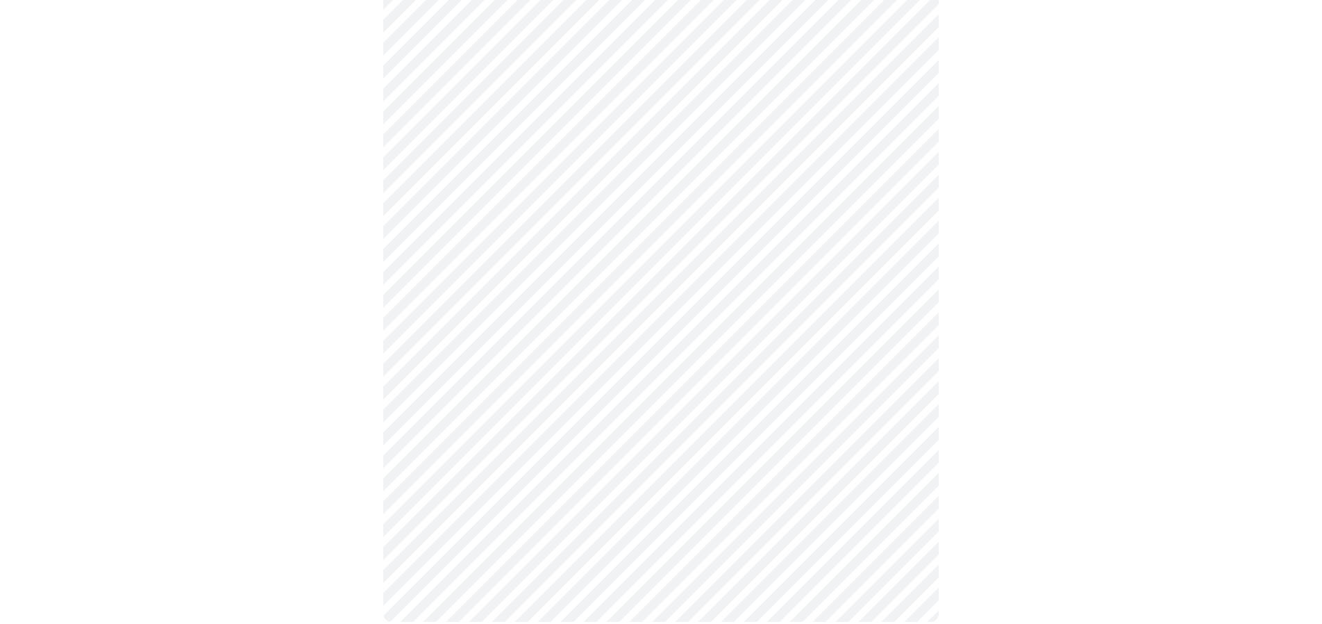
scroll to position [0, 0]
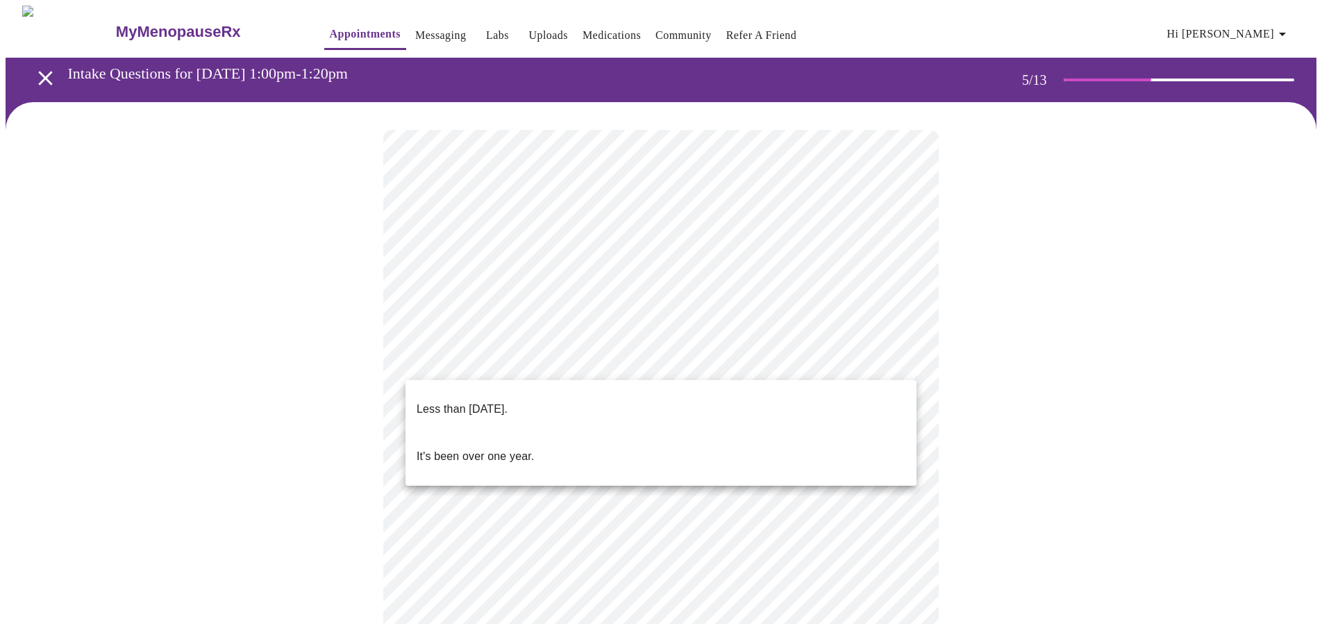
click at [478, 365] on body "MyMenopauseRx Appointments Messaging Labs Uploads Medications Community Refer a…" at bounding box center [661, 459] width 1311 height 906
click at [473, 401] on p "Less than [DATE]." at bounding box center [462, 409] width 91 height 17
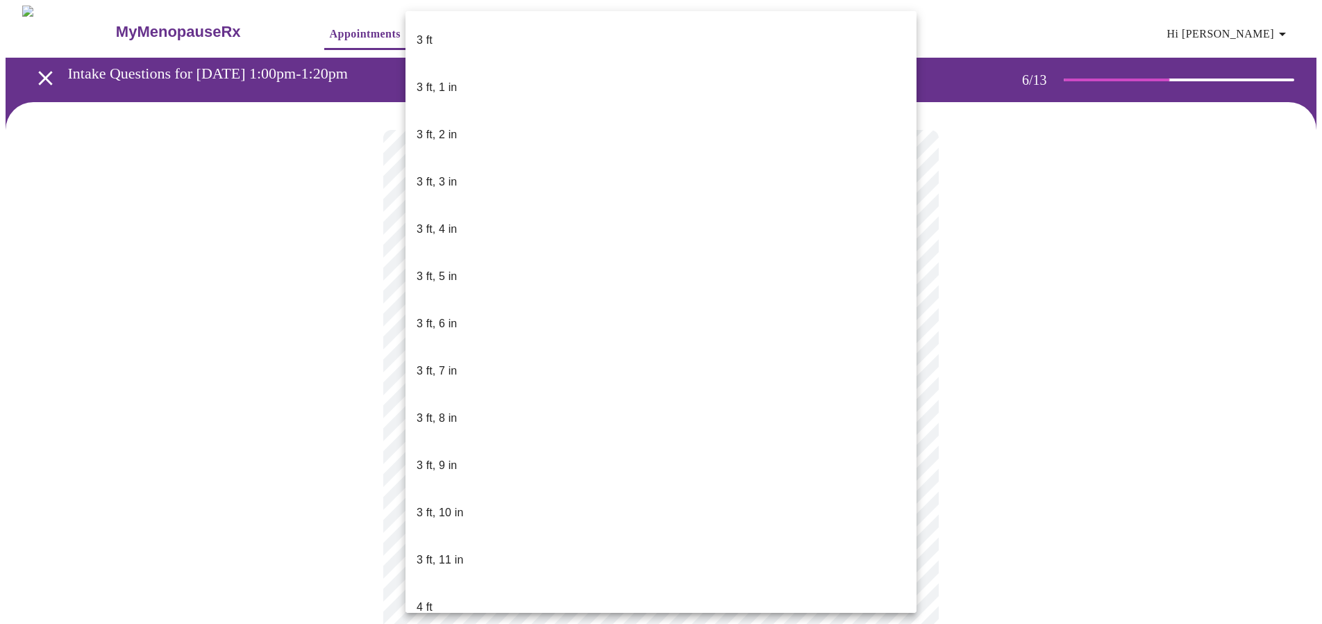
click at [570, 399] on body "MyMenopauseRx Appointments Messaging Labs Uploads Medications Community Refer a…" at bounding box center [661, 367] width 1311 height 722
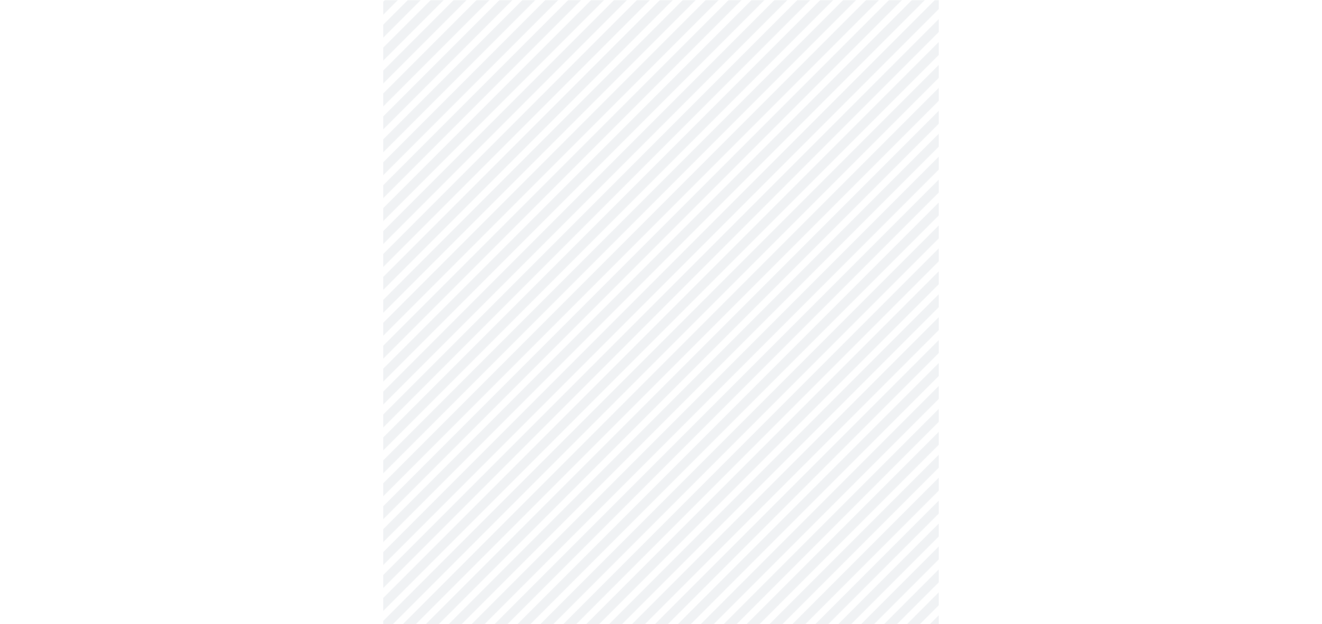
scroll to position [3542, 0]
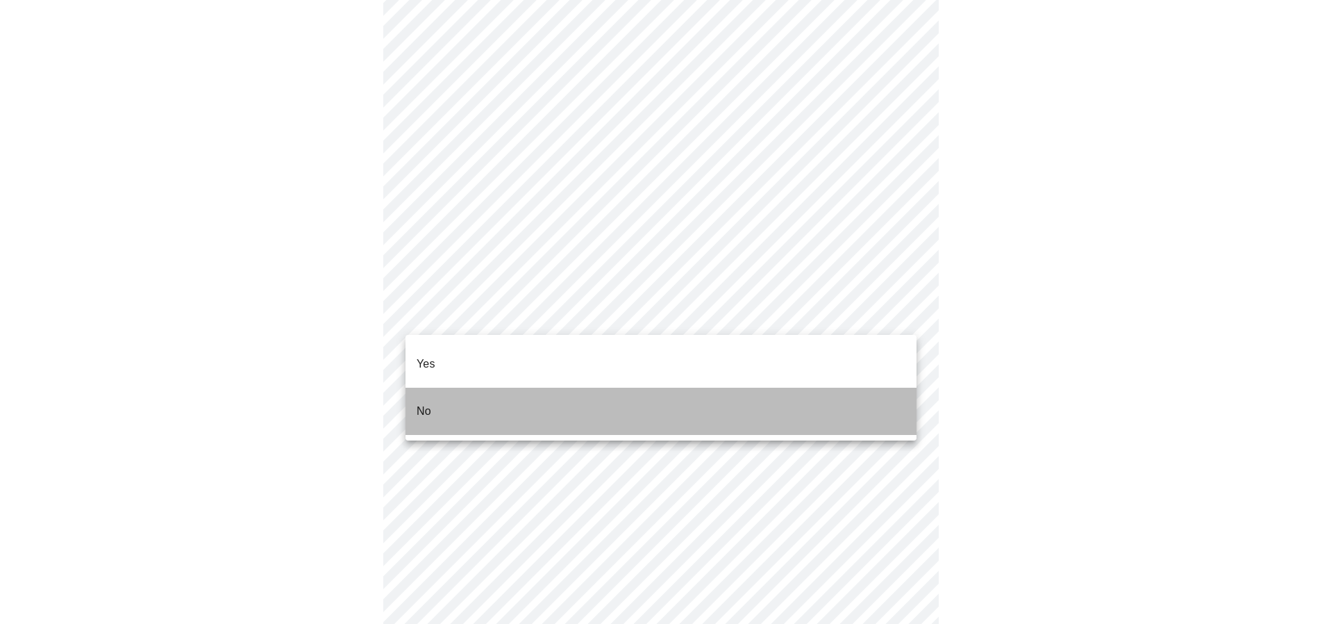
click at [479, 395] on li "No" at bounding box center [661, 411] width 511 height 47
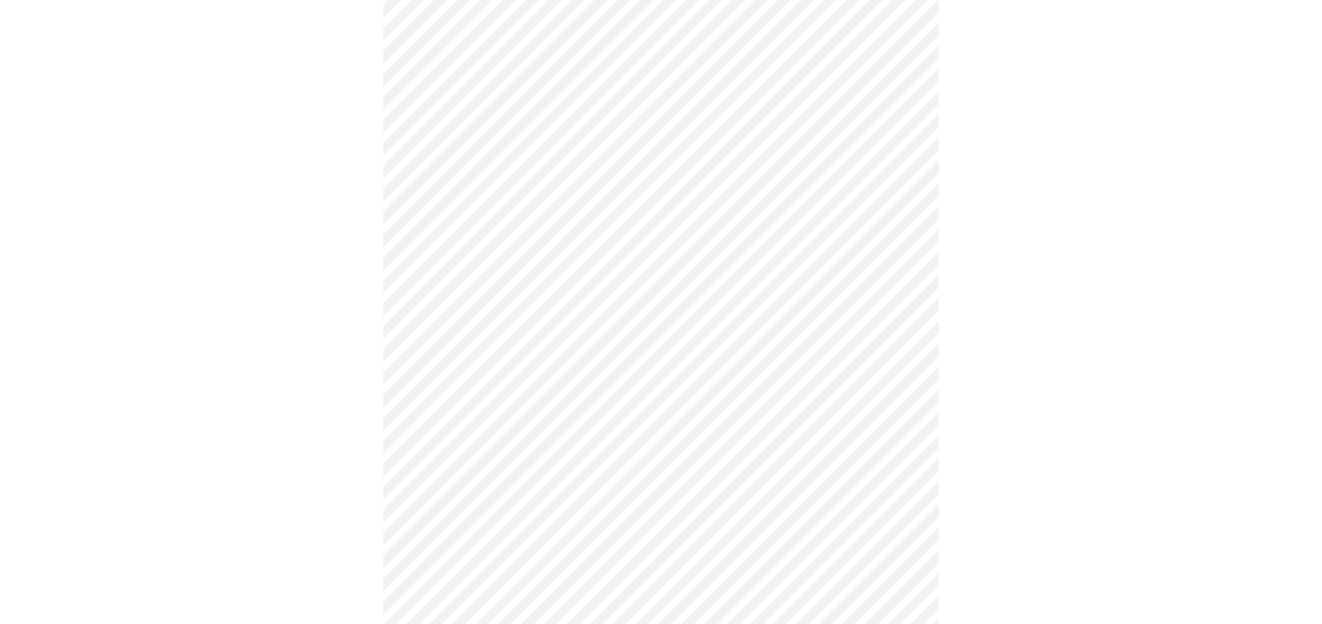
scroll to position [0, 0]
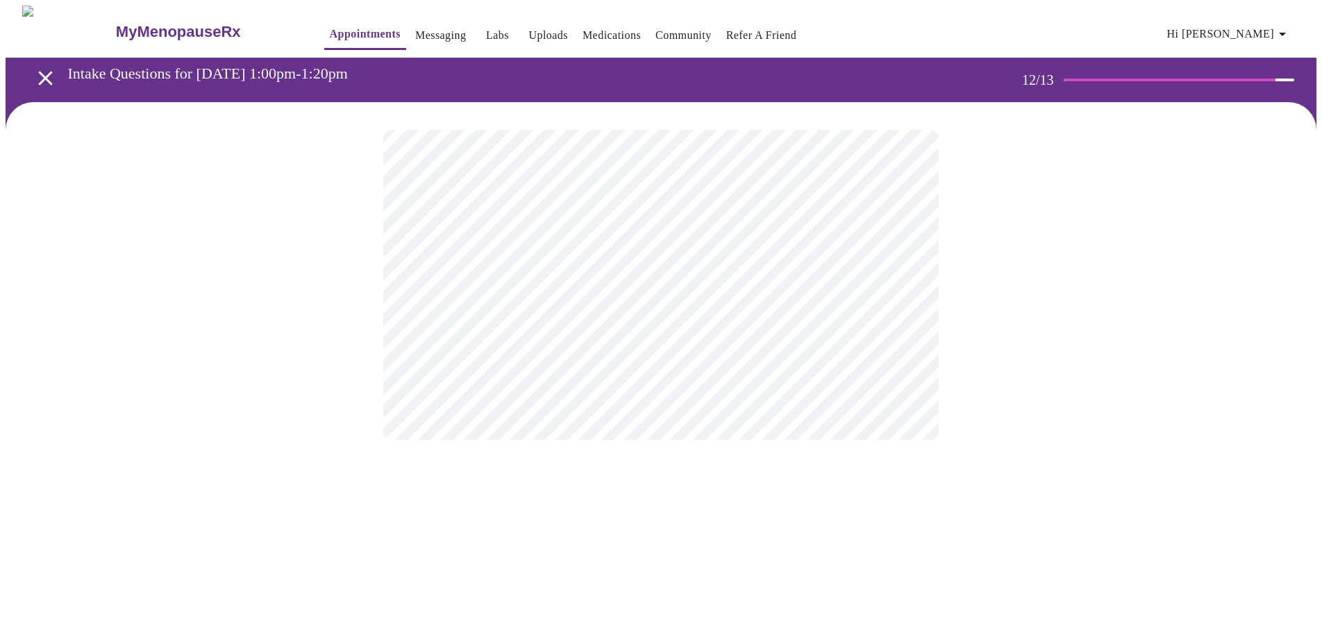
click at [623, 279] on body "MyMenopauseRx Appointments Messaging Labs Uploads Medications Community Refer a…" at bounding box center [661, 237] width 1311 height 462
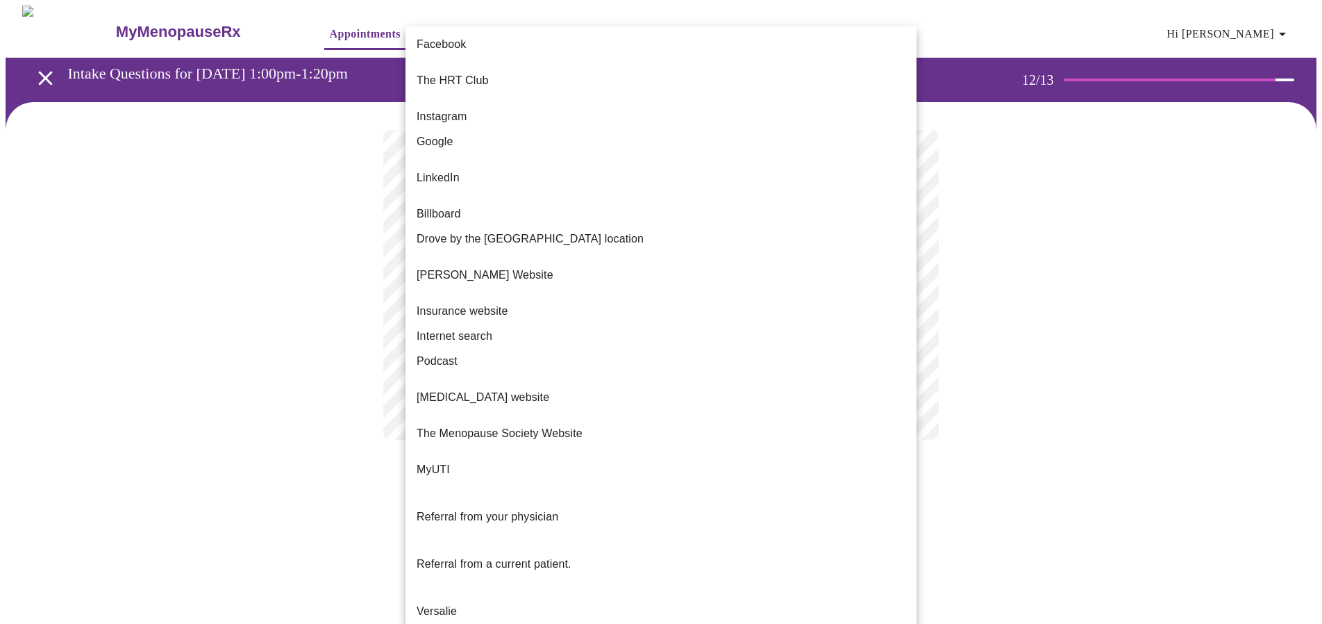
click at [466, 558] on span "Referral from a current patient." at bounding box center [494, 564] width 155 height 12
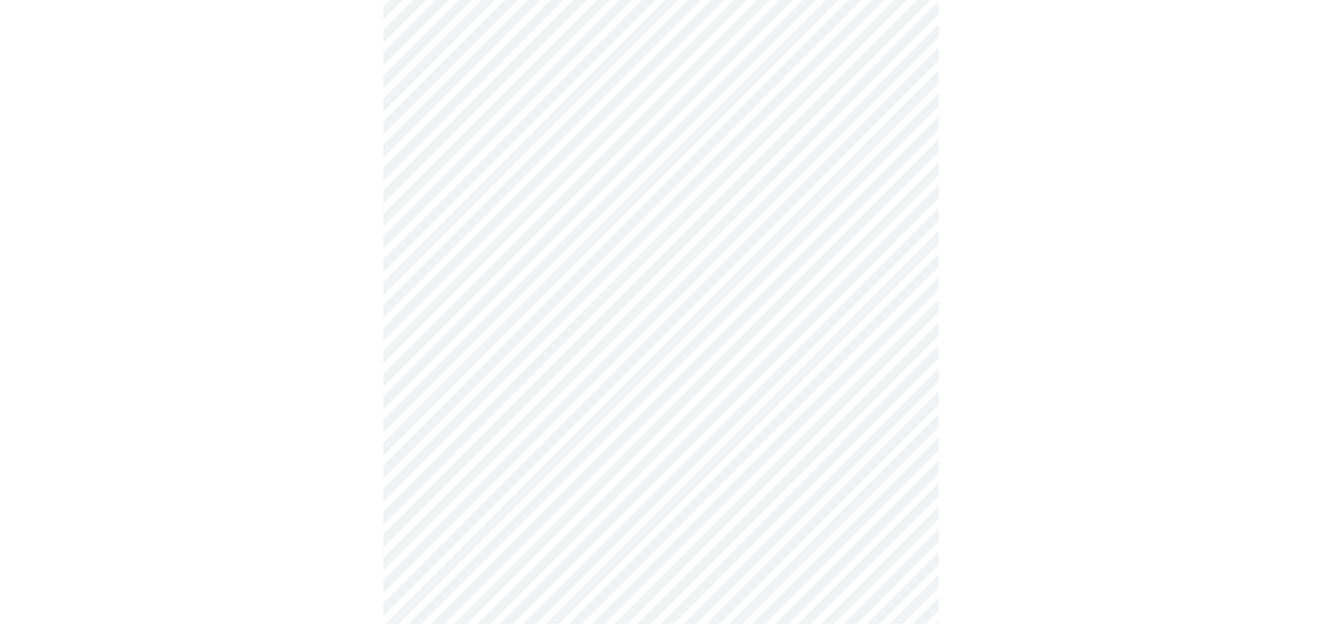
scroll to position [654, 0]
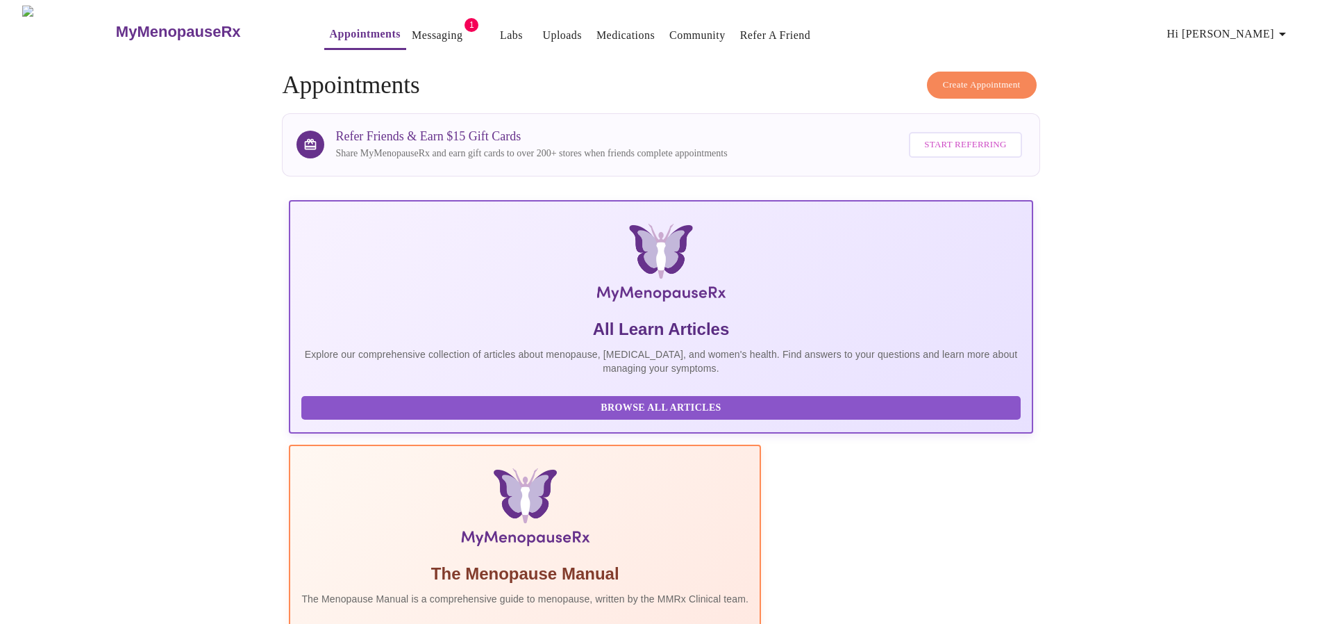
scroll to position [213, 0]
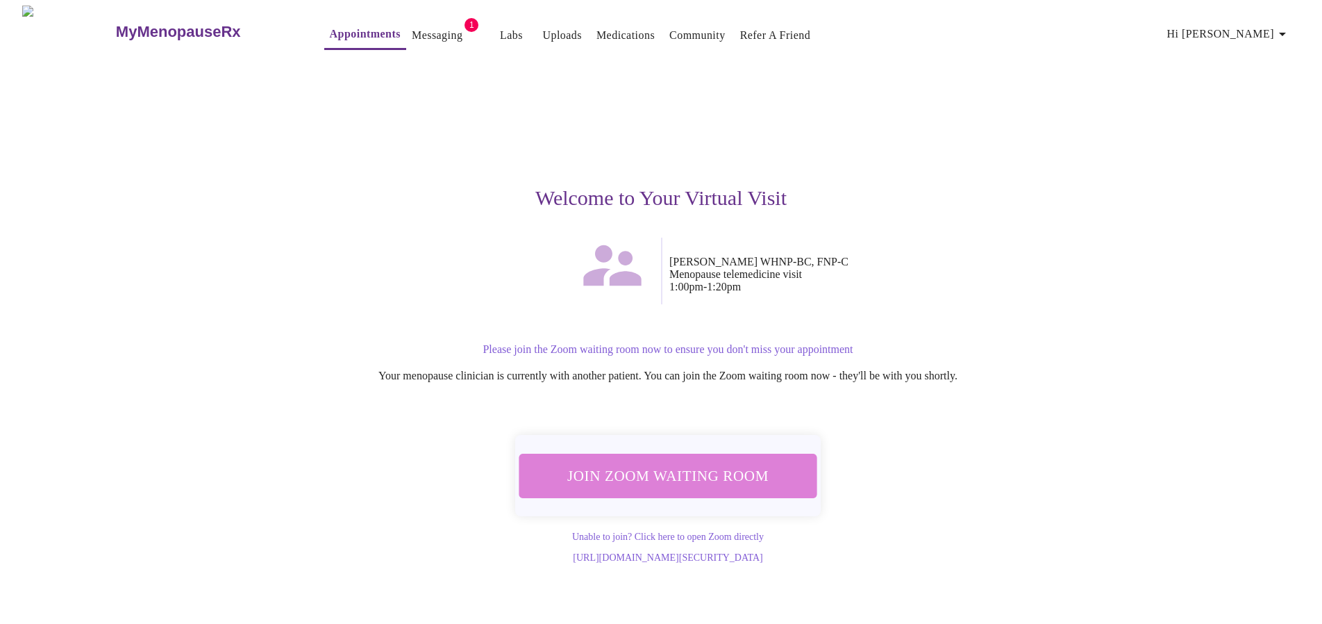
click at [695, 470] on span "Join Zoom Waiting Room" at bounding box center [668, 476] width 261 height 26
